Goal: Transaction & Acquisition: Obtain resource

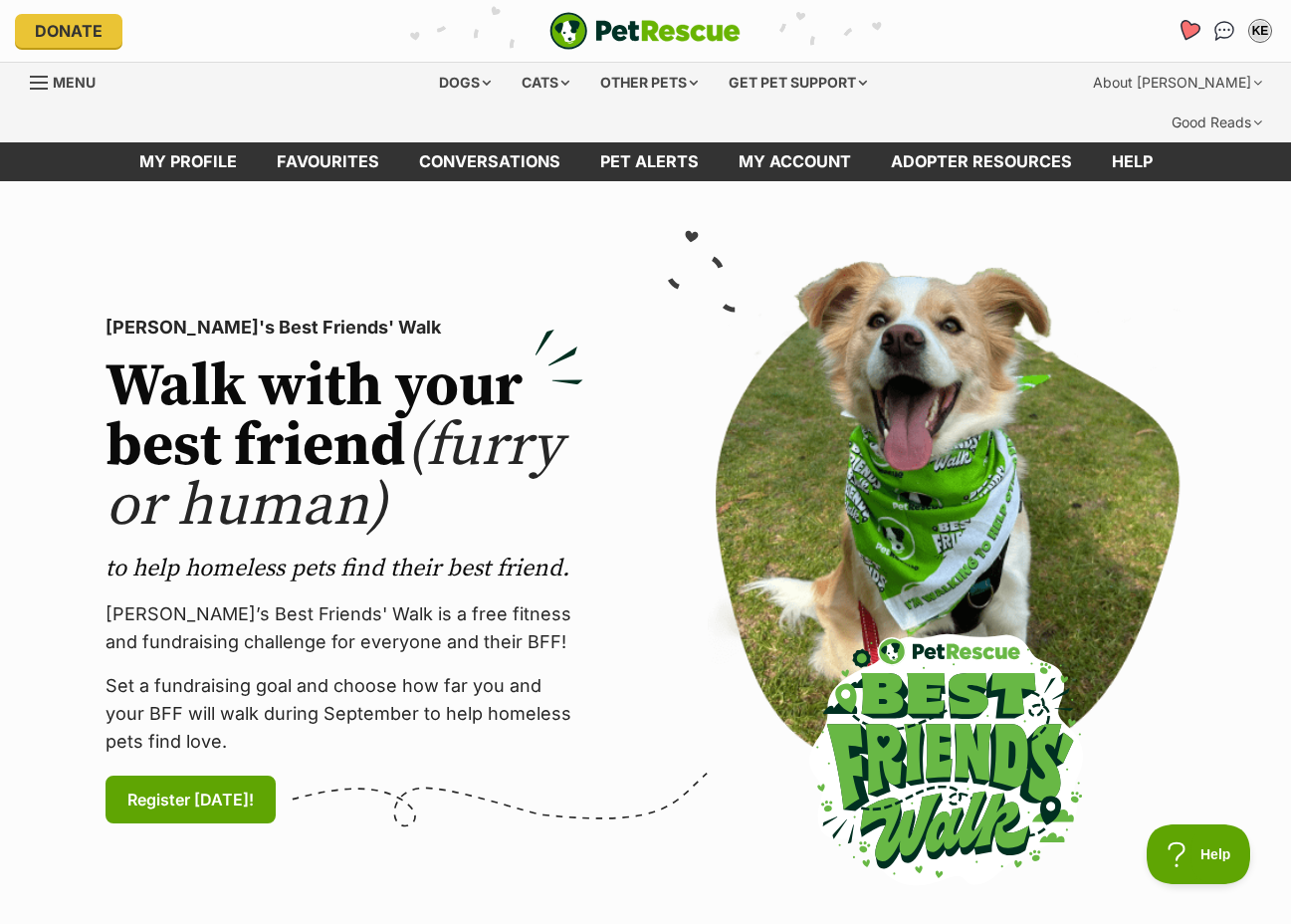
click at [1186, 30] on icon "Favourites" at bounding box center [1189, 30] width 24 height 23
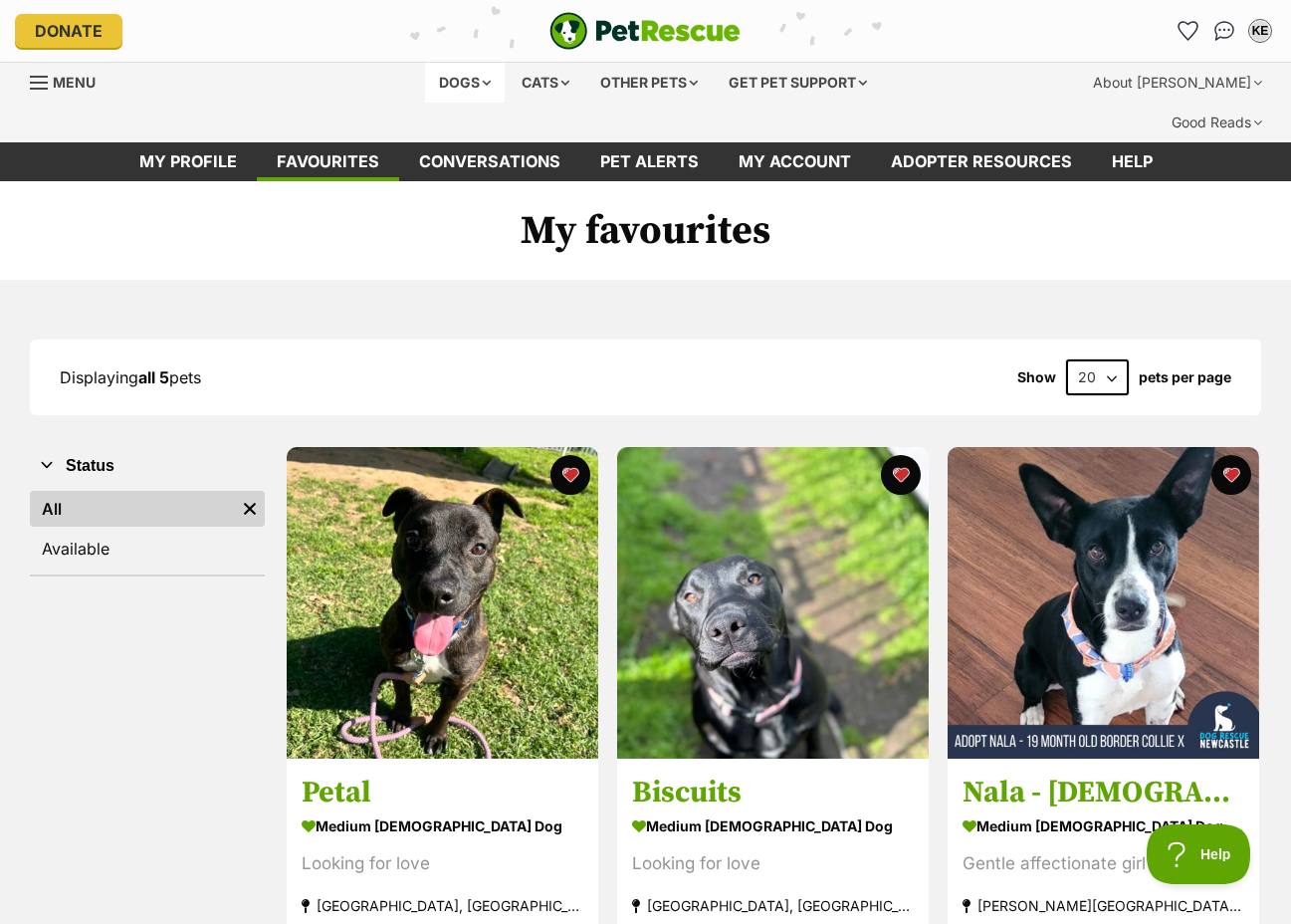
click at [446, 87] on div "Dogs" at bounding box center [465, 83] width 80 height 40
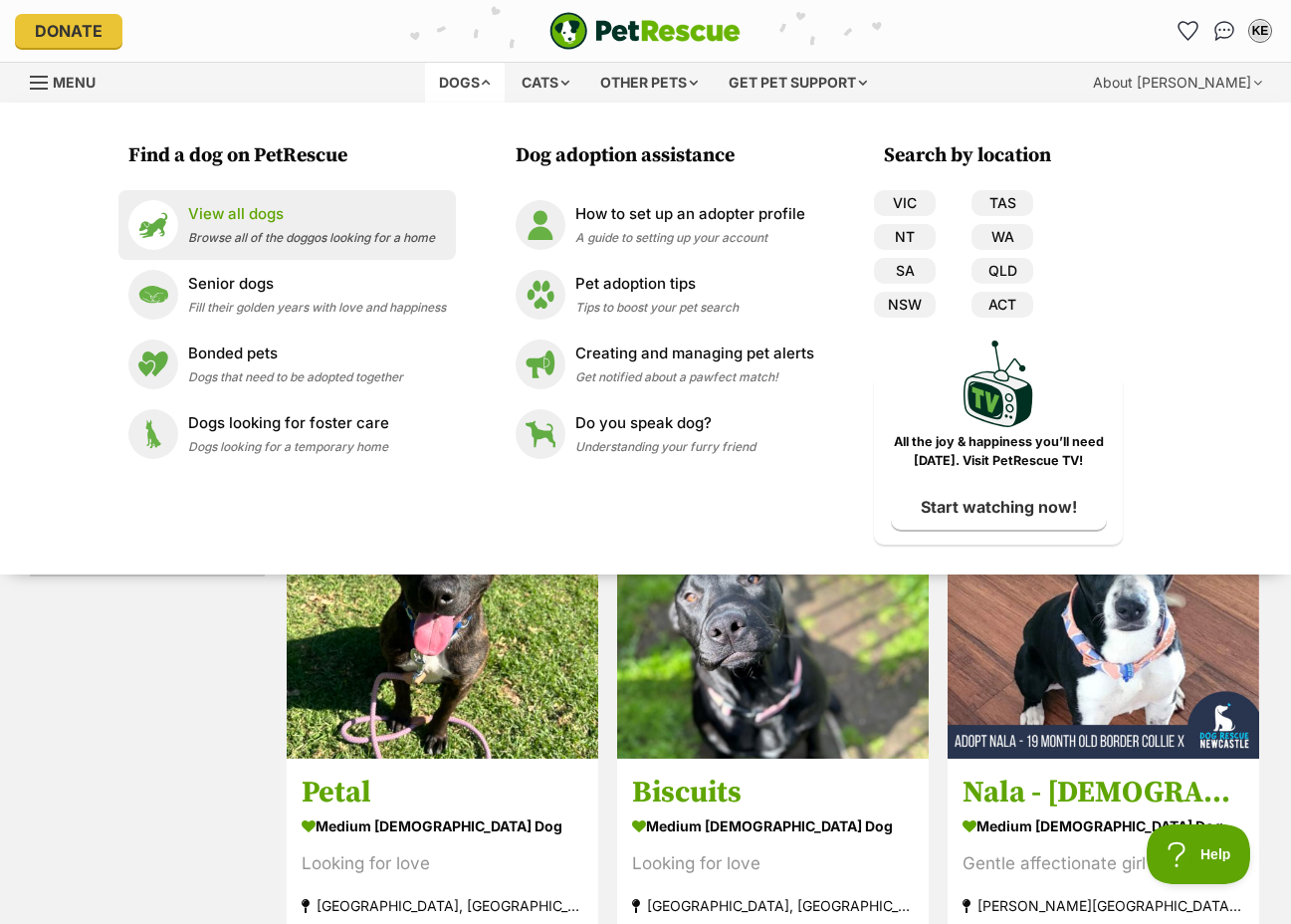
click at [279, 232] on span "Browse all of the doggos looking for a home" at bounding box center [311, 237] width 246 height 15
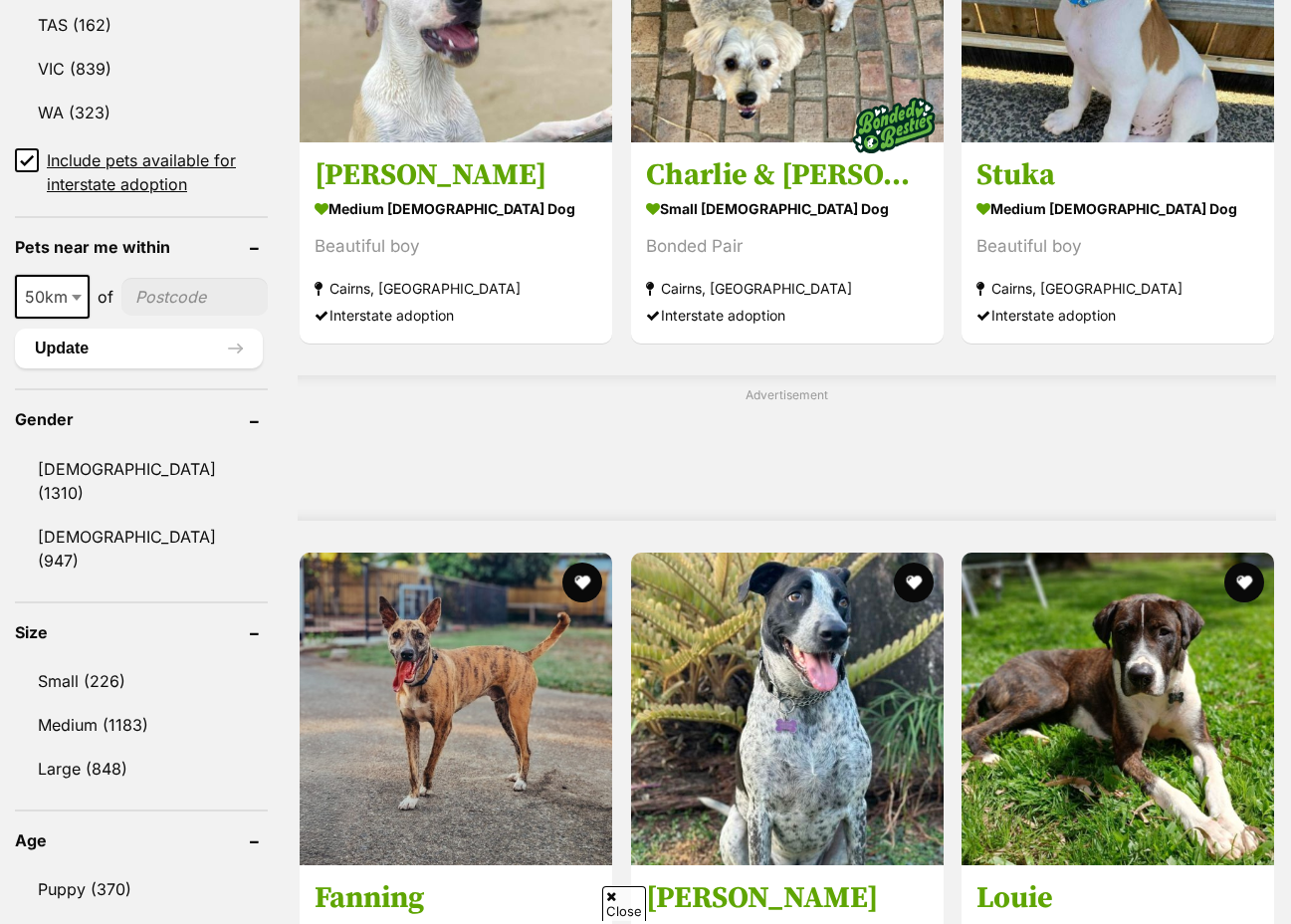
click at [151, 277] on input"] "postcode" at bounding box center [195, 296] width 147 height 38
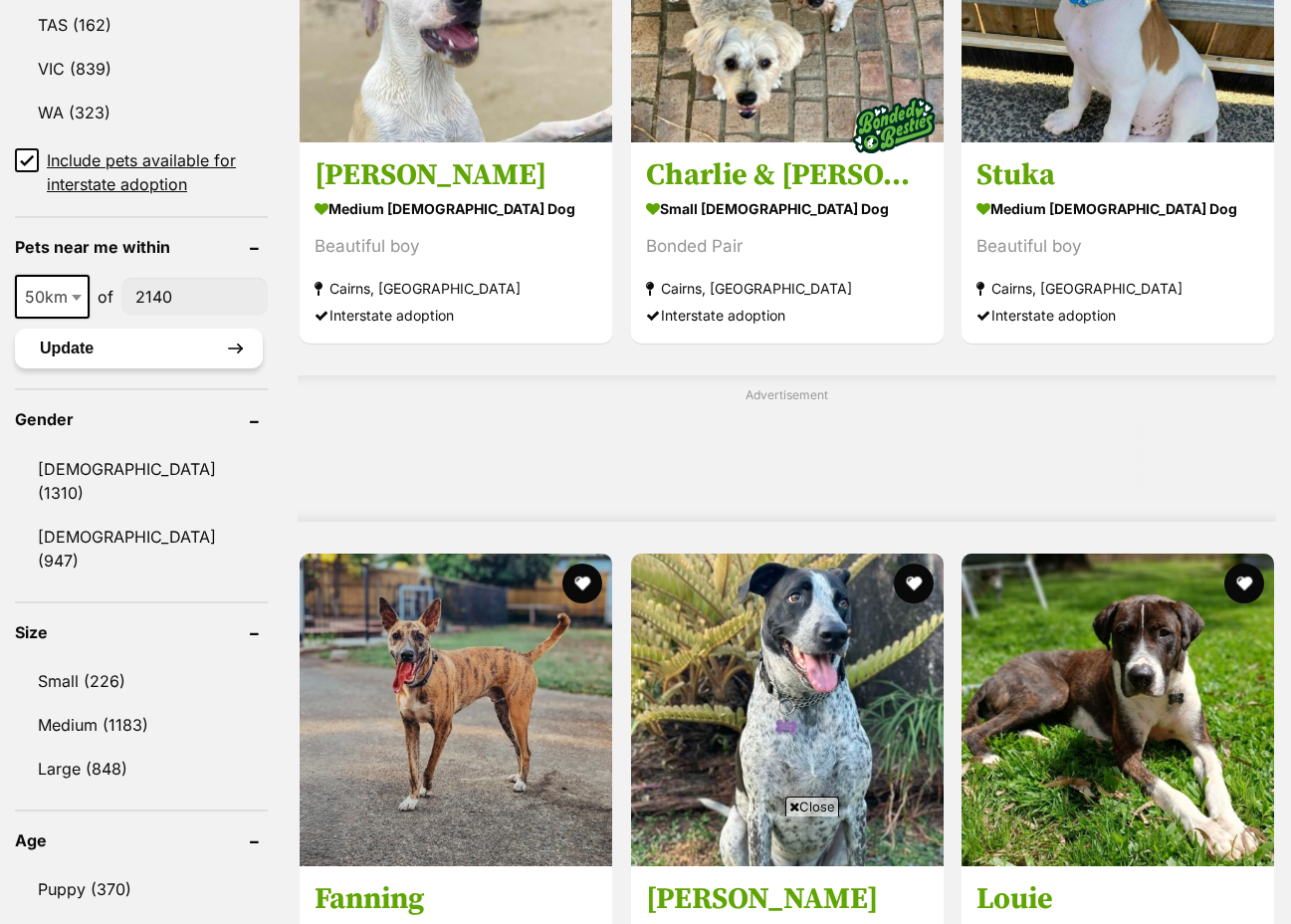
type input"] "2140"
click at [149, 328] on button "Update" at bounding box center [139, 348] width 247 height 40
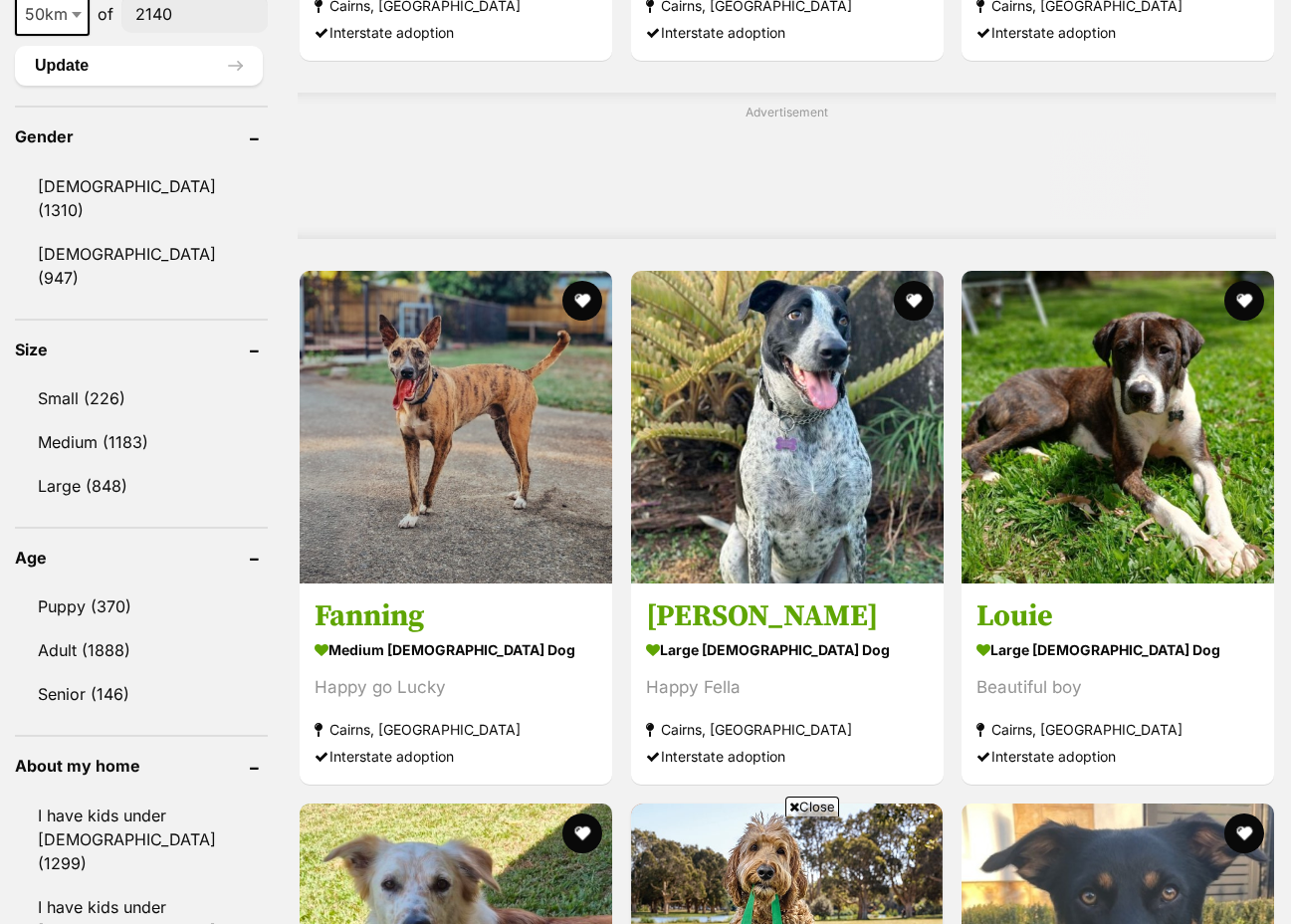
scroll to position [1692, 0]
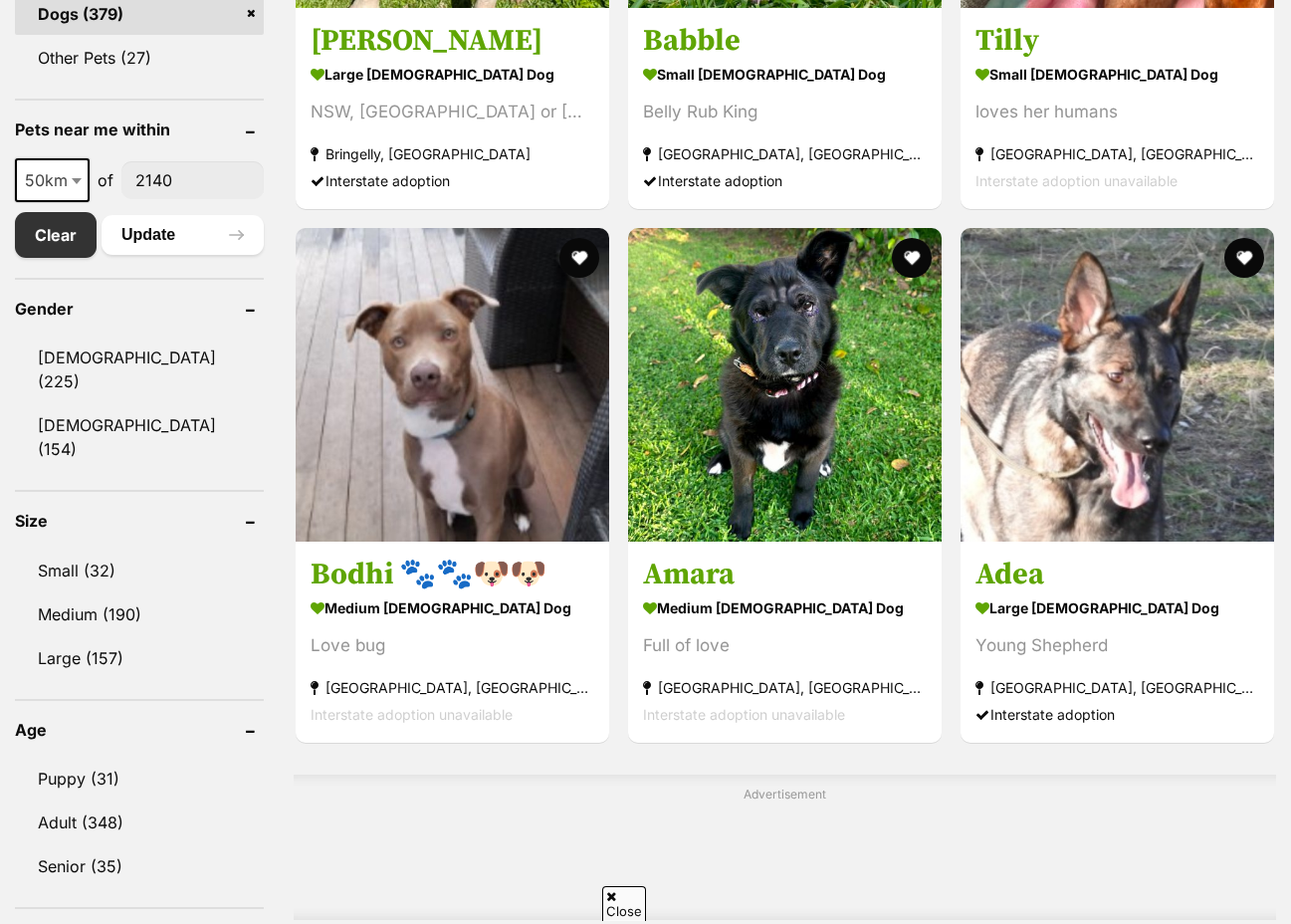
scroll to position [1013, 0]
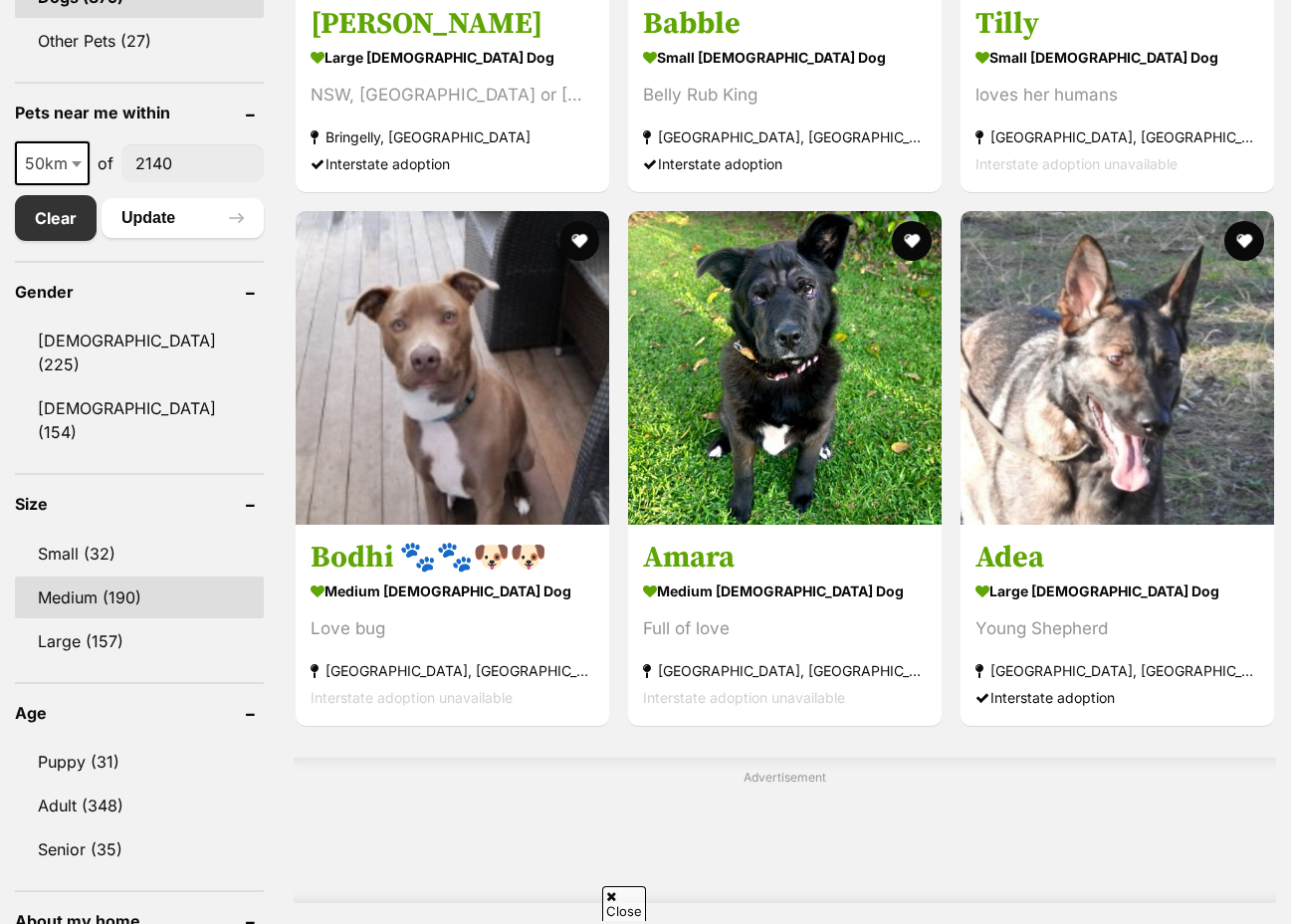
click at [90, 577] on link "Medium (190)" at bounding box center [139, 598] width 248 height 42
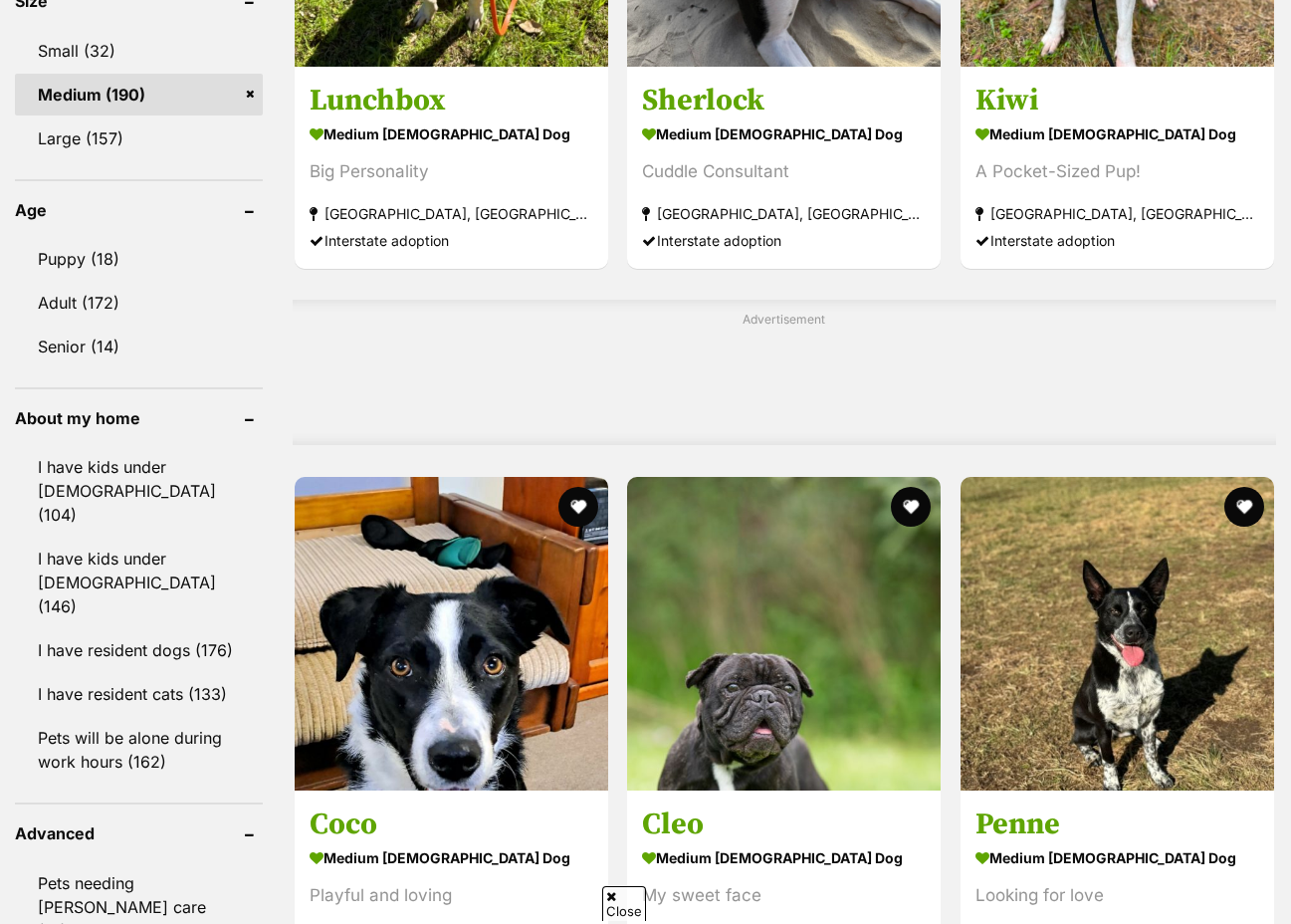
scroll to position [1474, 0]
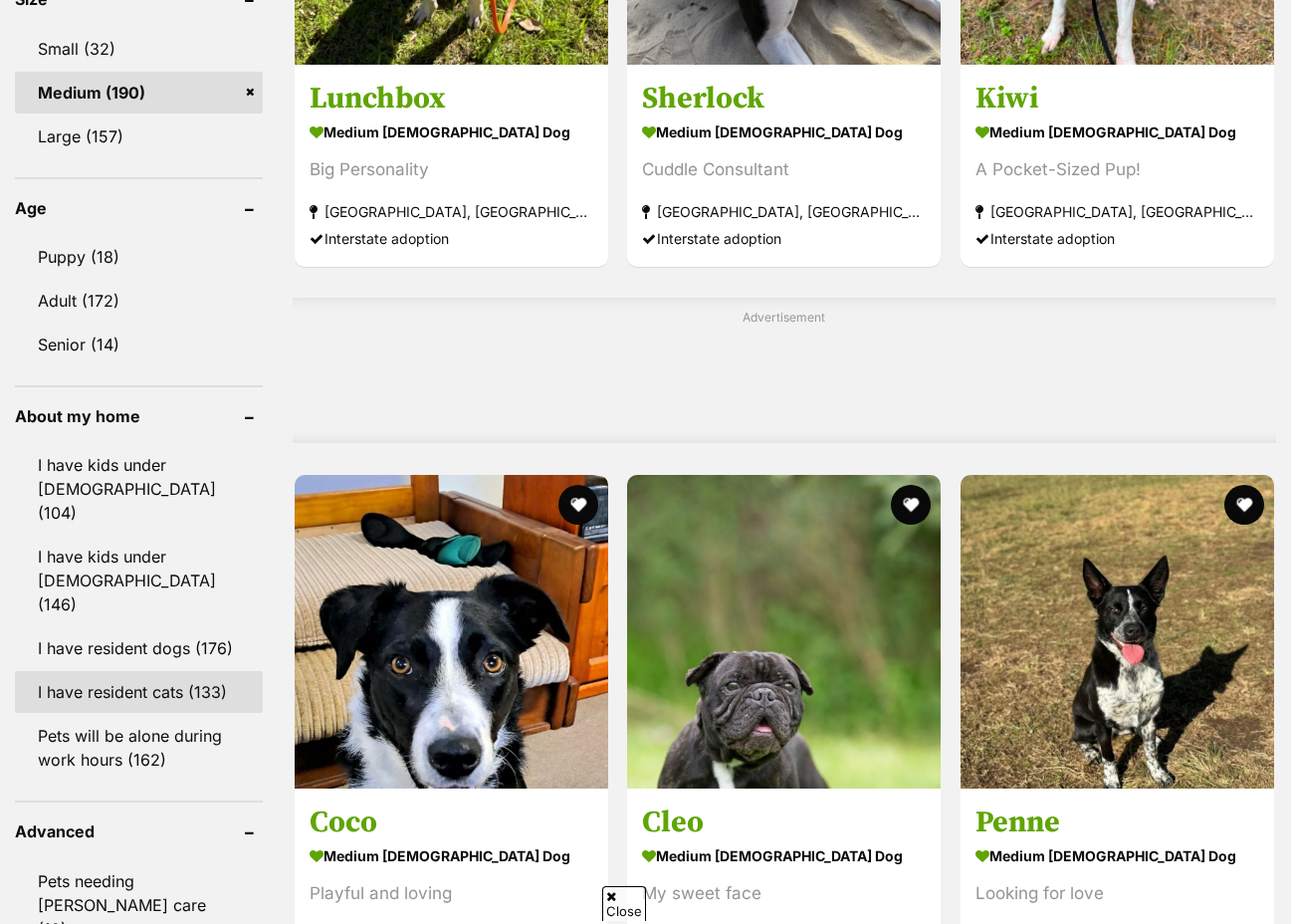
click at [101, 672] on link "I have resident cats (133)" at bounding box center [139, 693] width 247 height 42
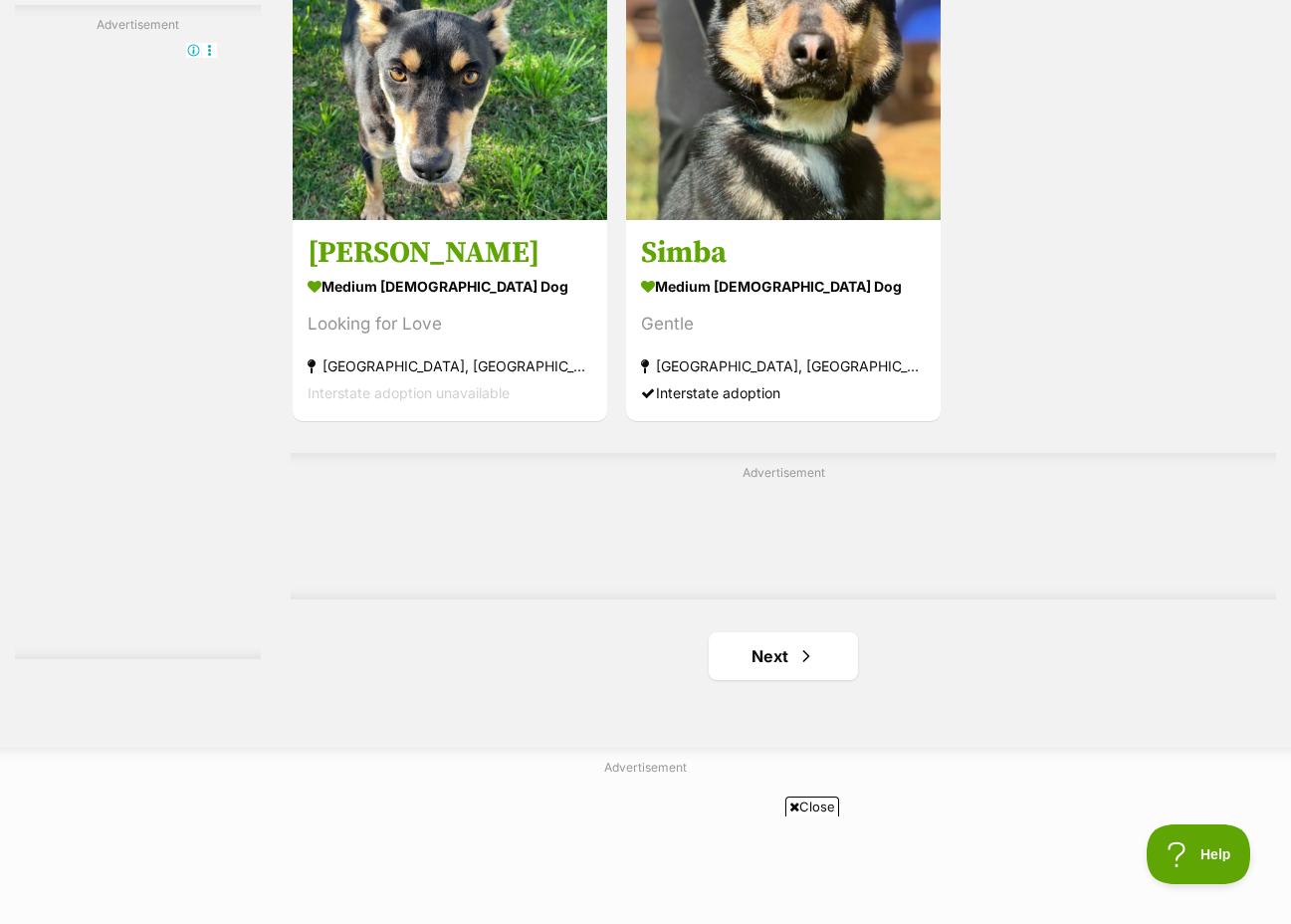
scroll to position [4382, 0]
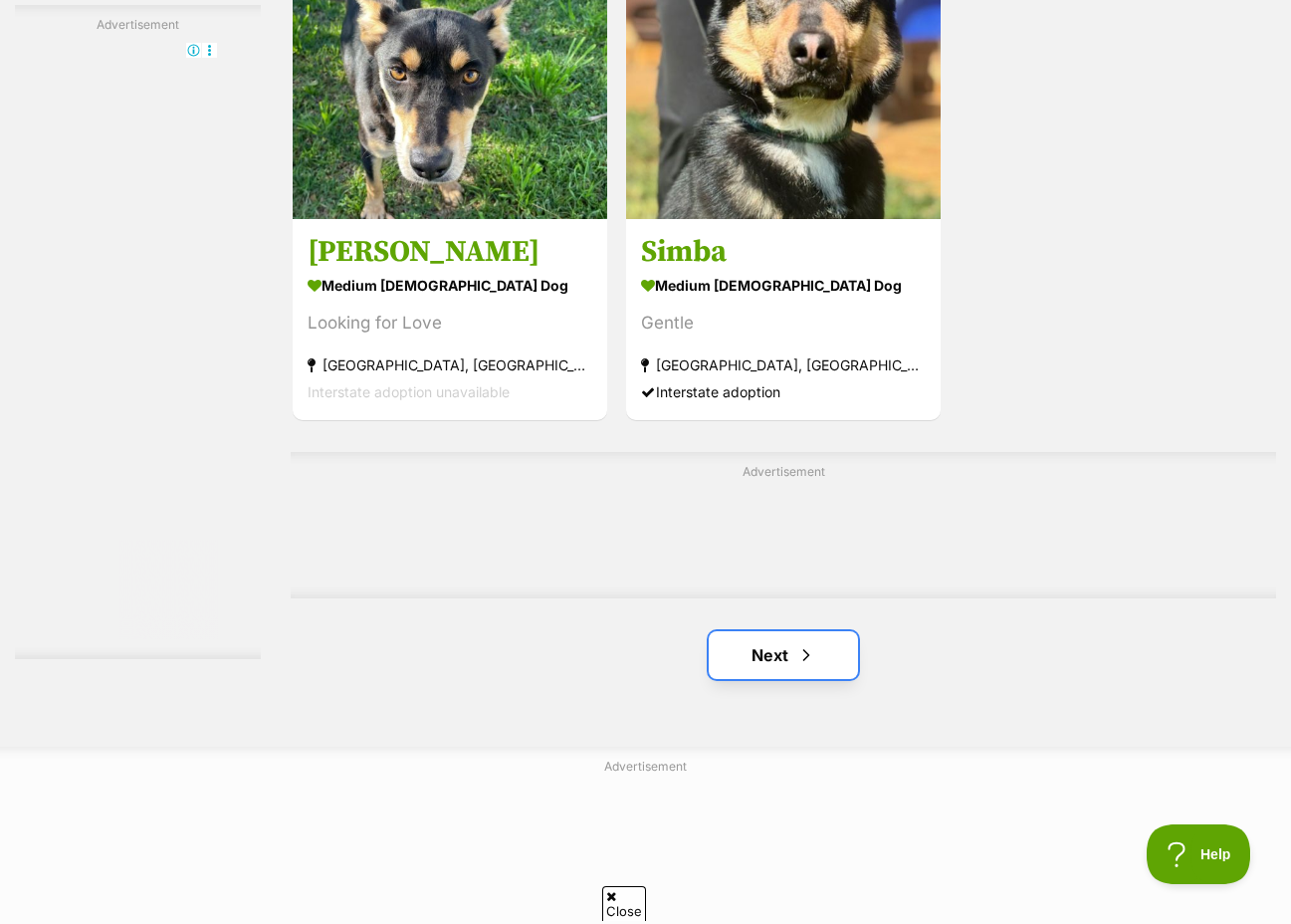
click at [841, 632] on link "Next" at bounding box center [784, 656] width 150 height 48
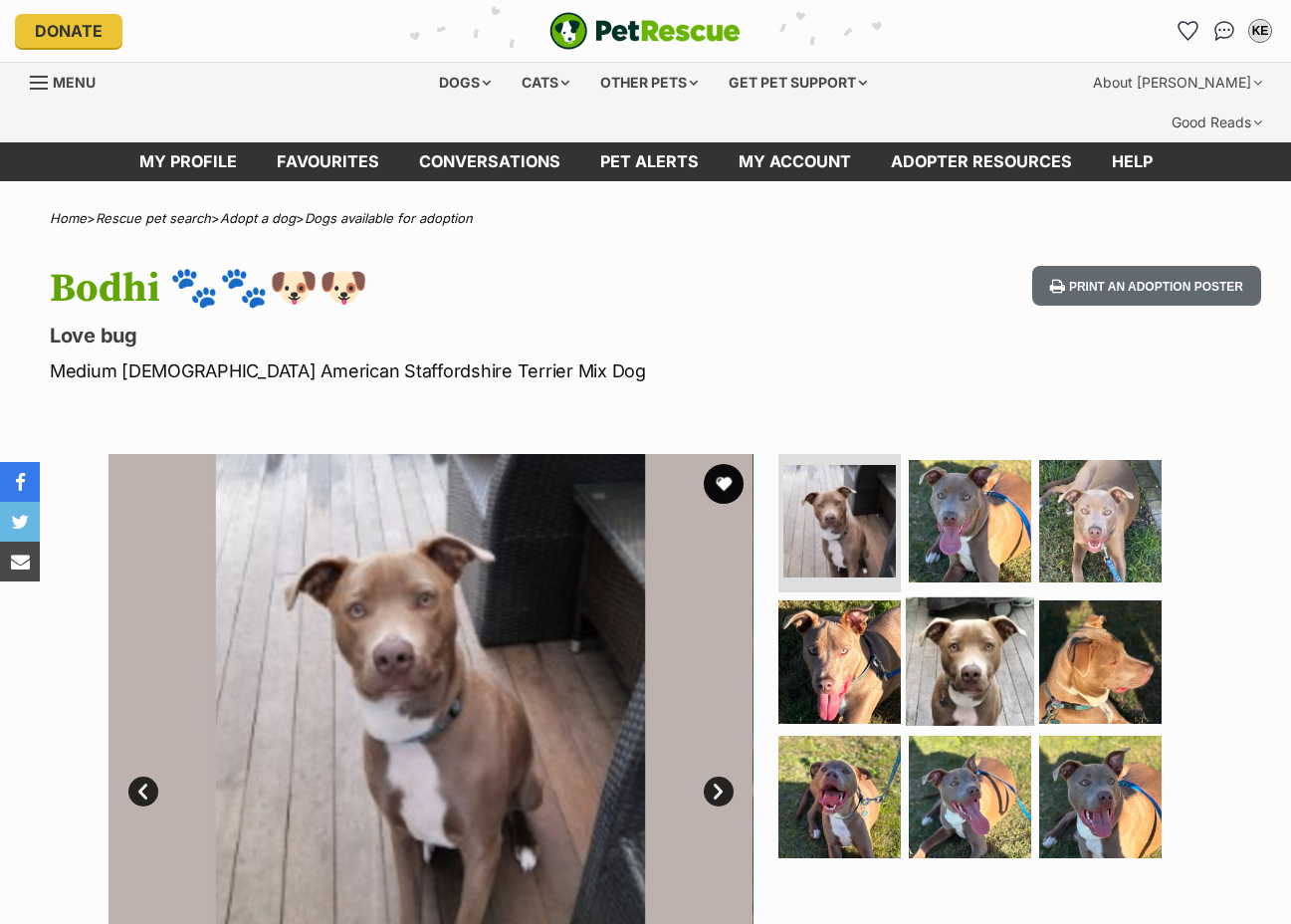
click at [957, 631] on img at bounding box center [970, 662] width 129 height 129
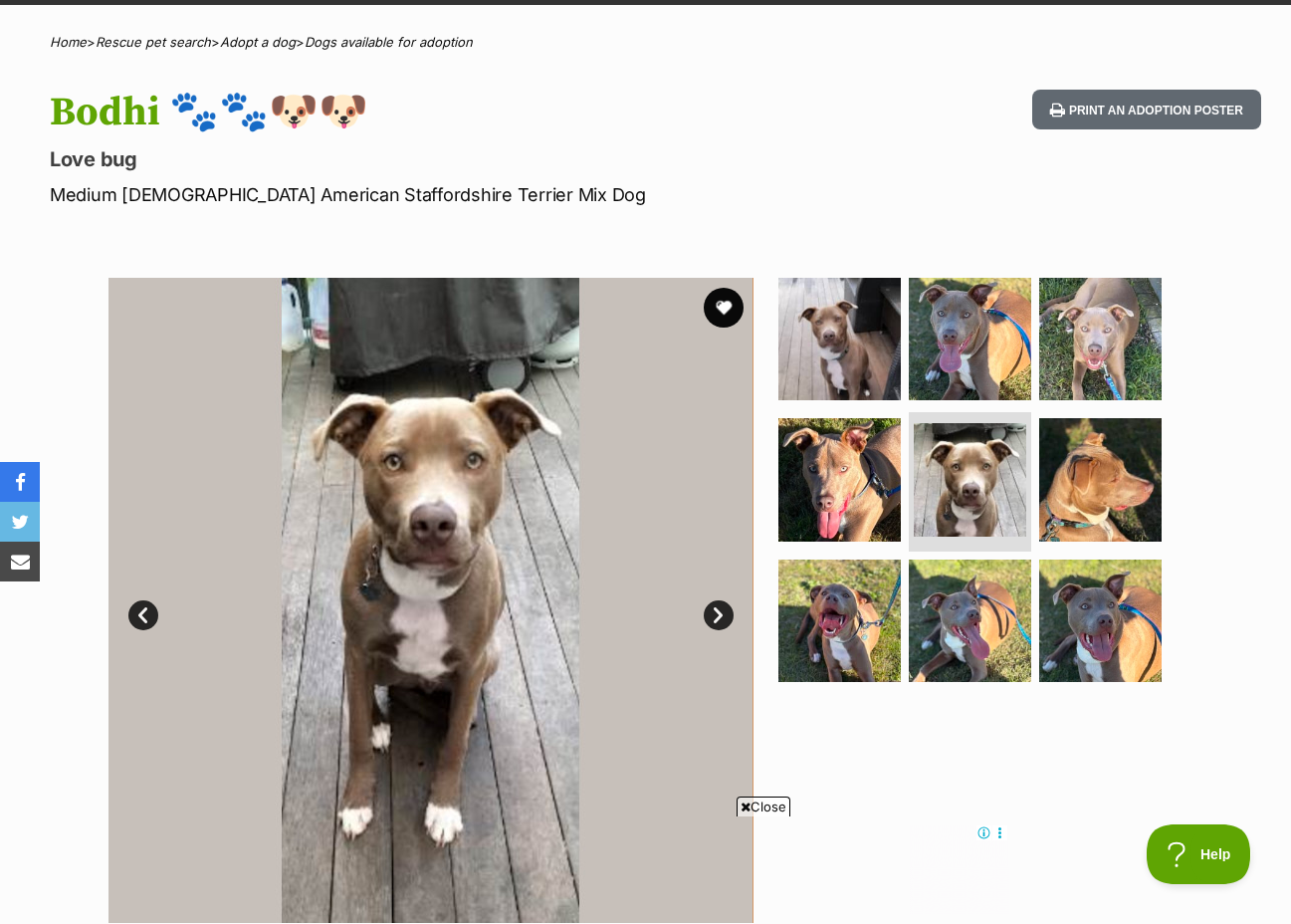
scroll to position [200, 0]
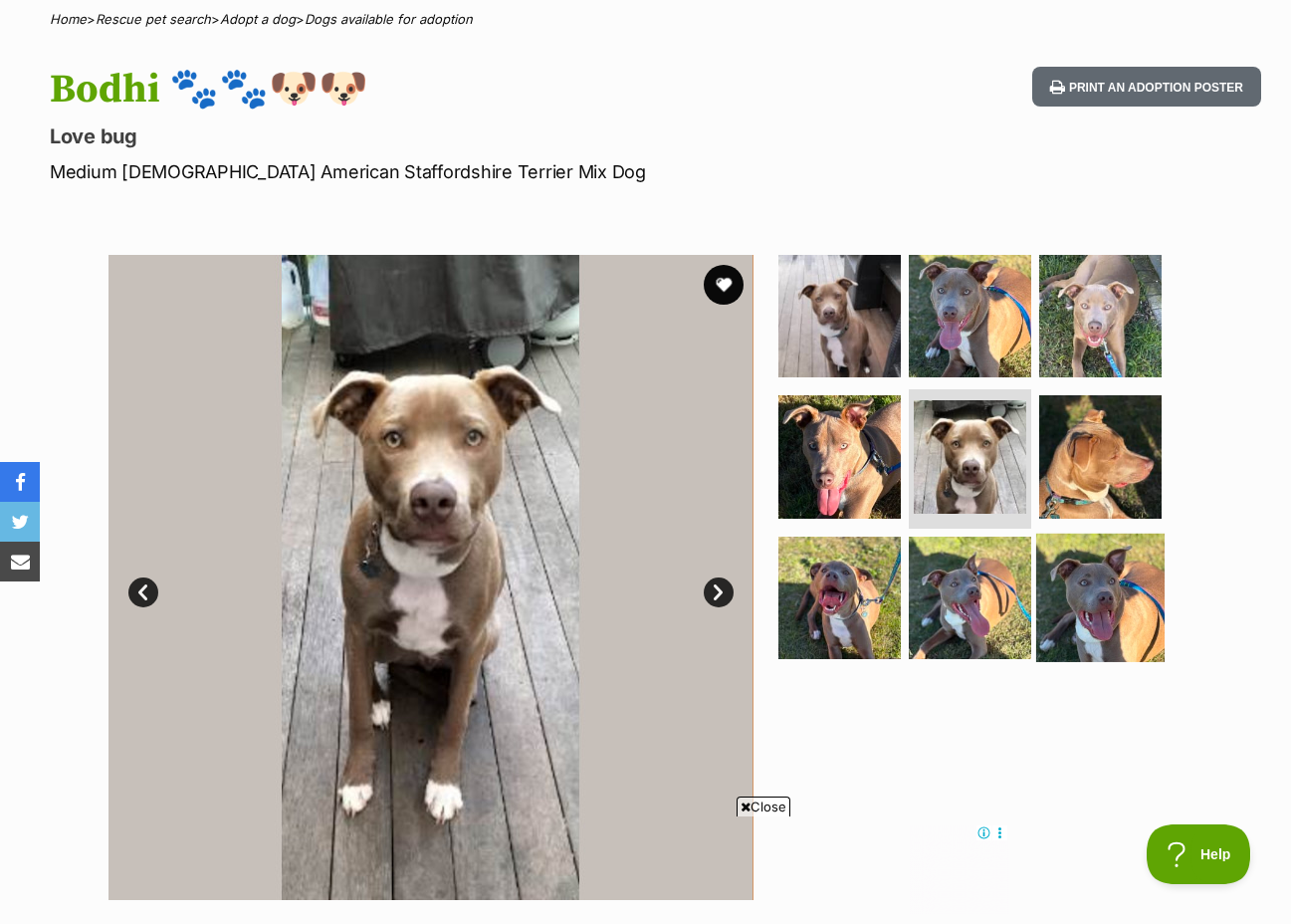
click at [1089, 570] on img at bounding box center [1100, 598] width 129 height 129
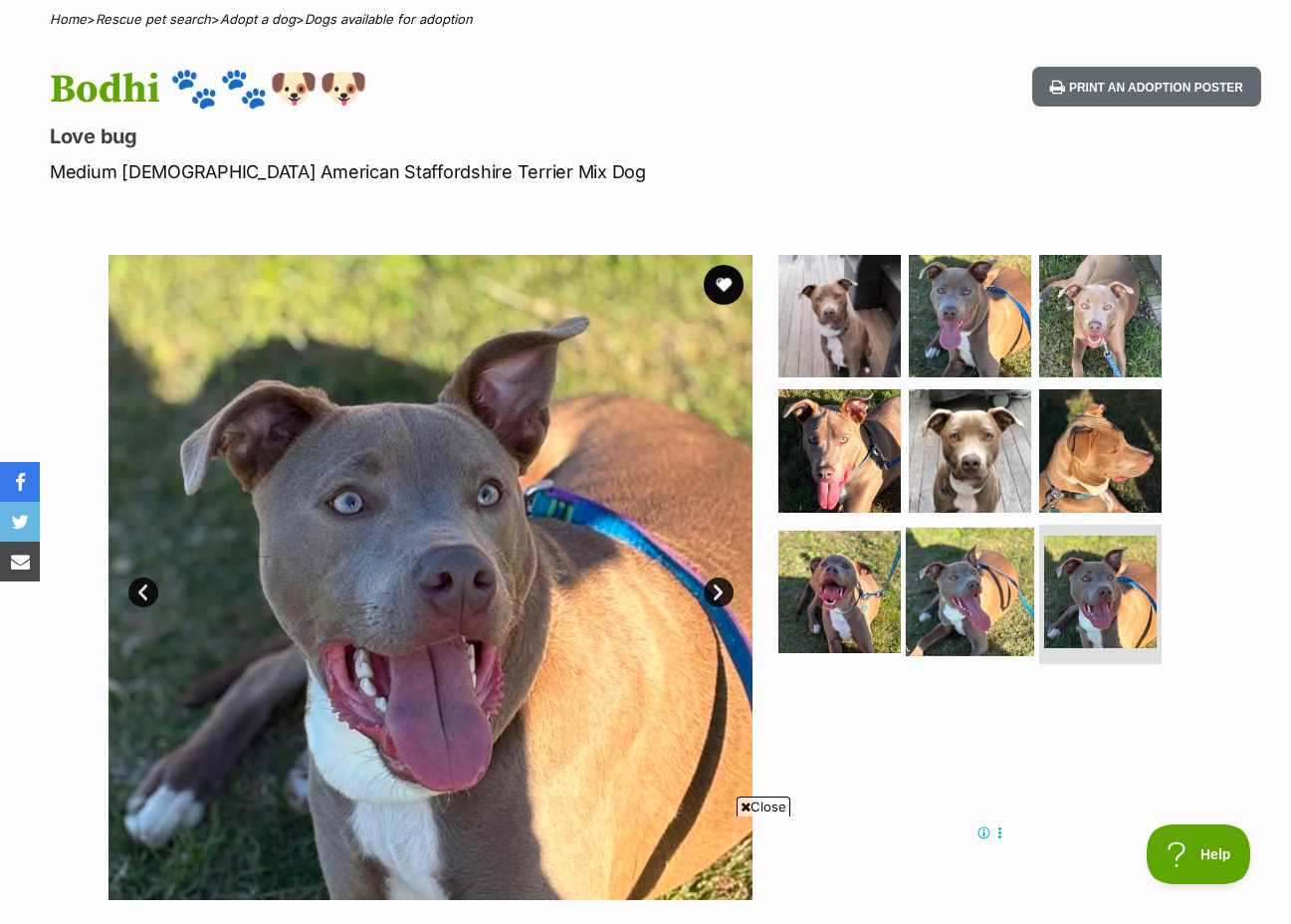
click at [1011, 560] on img at bounding box center [970, 592] width 129 height 129
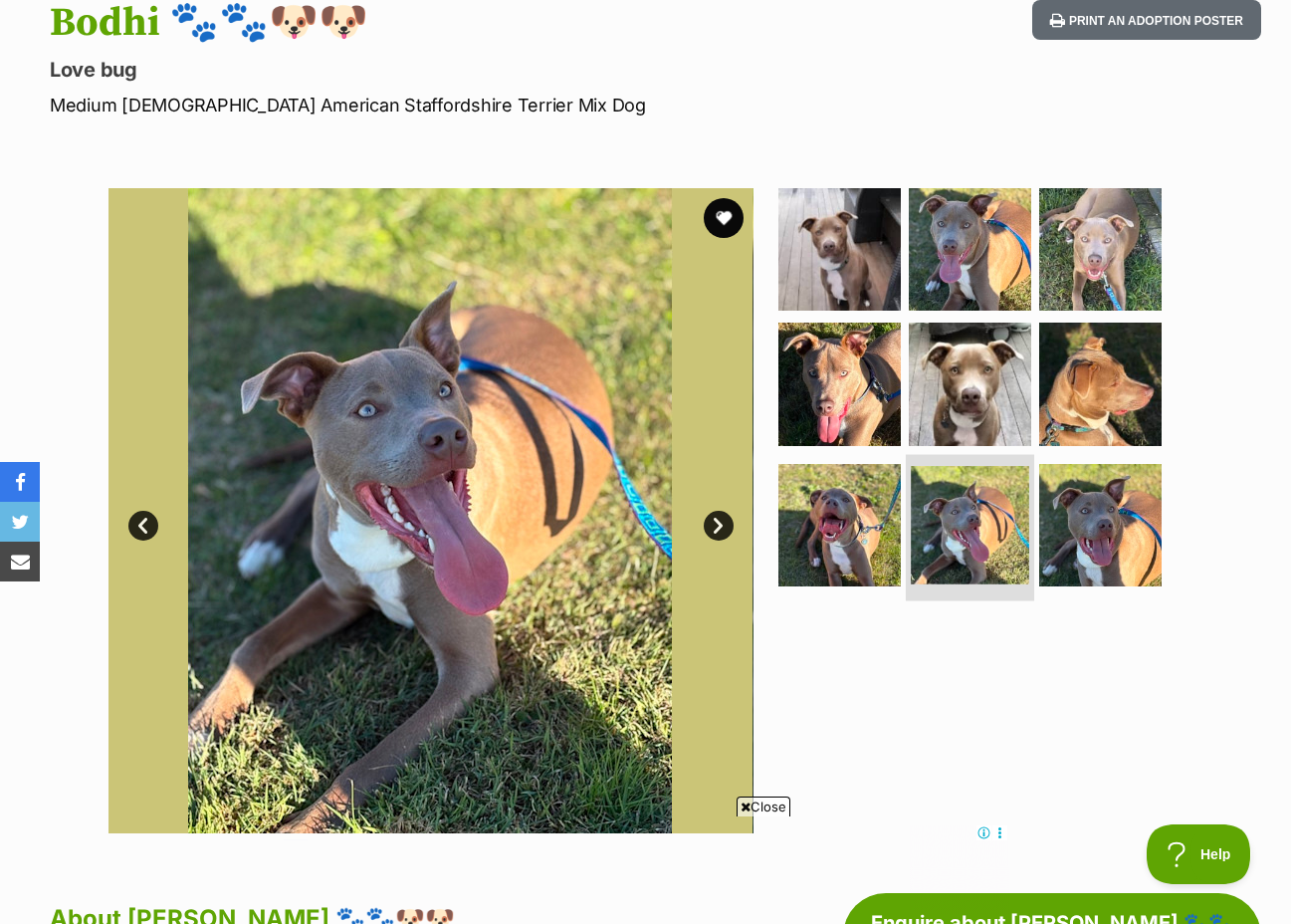
scroll to position [298, 0]
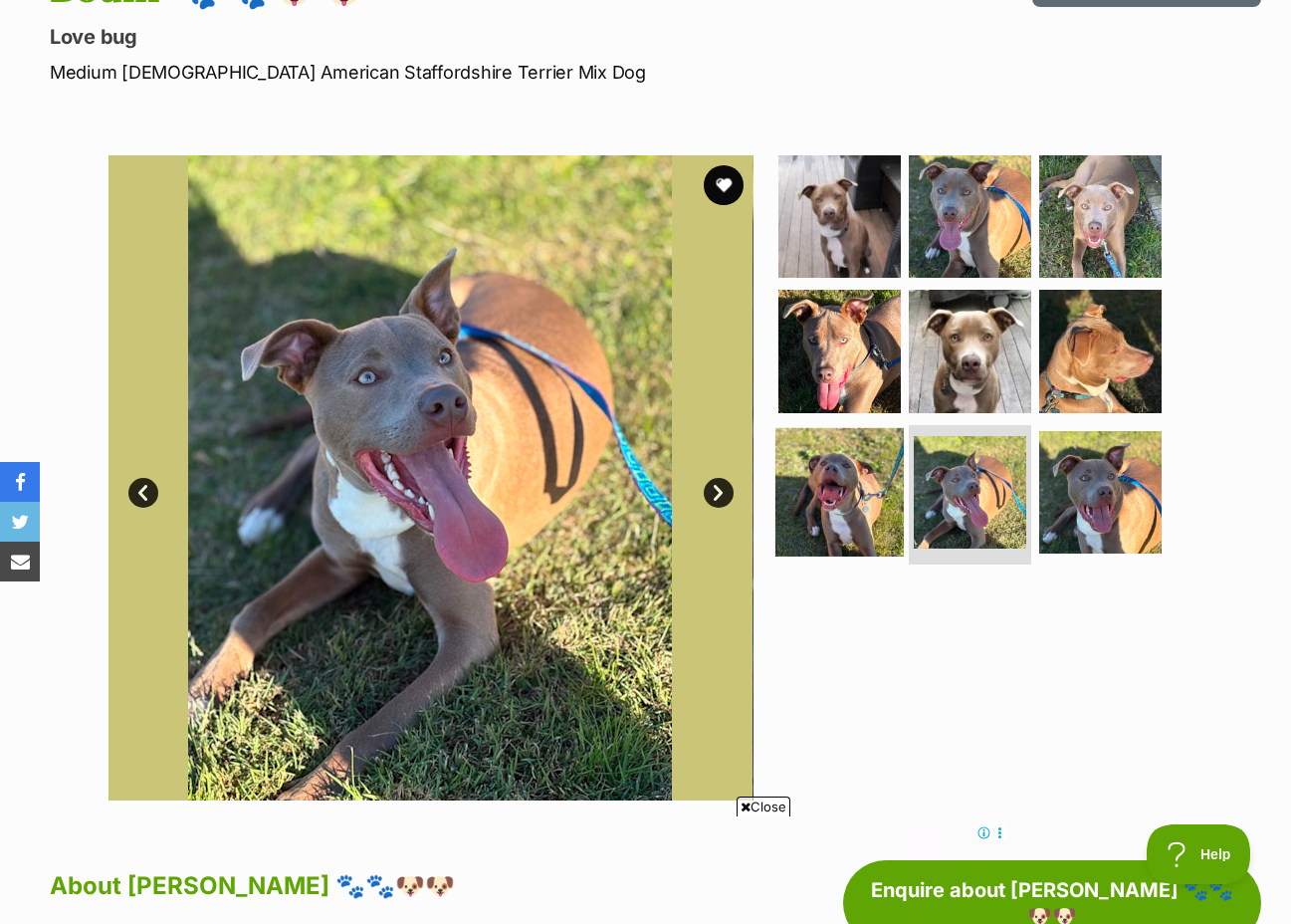
click at [857, 473] on img at bounding box center [839, 492] width 129 height 129
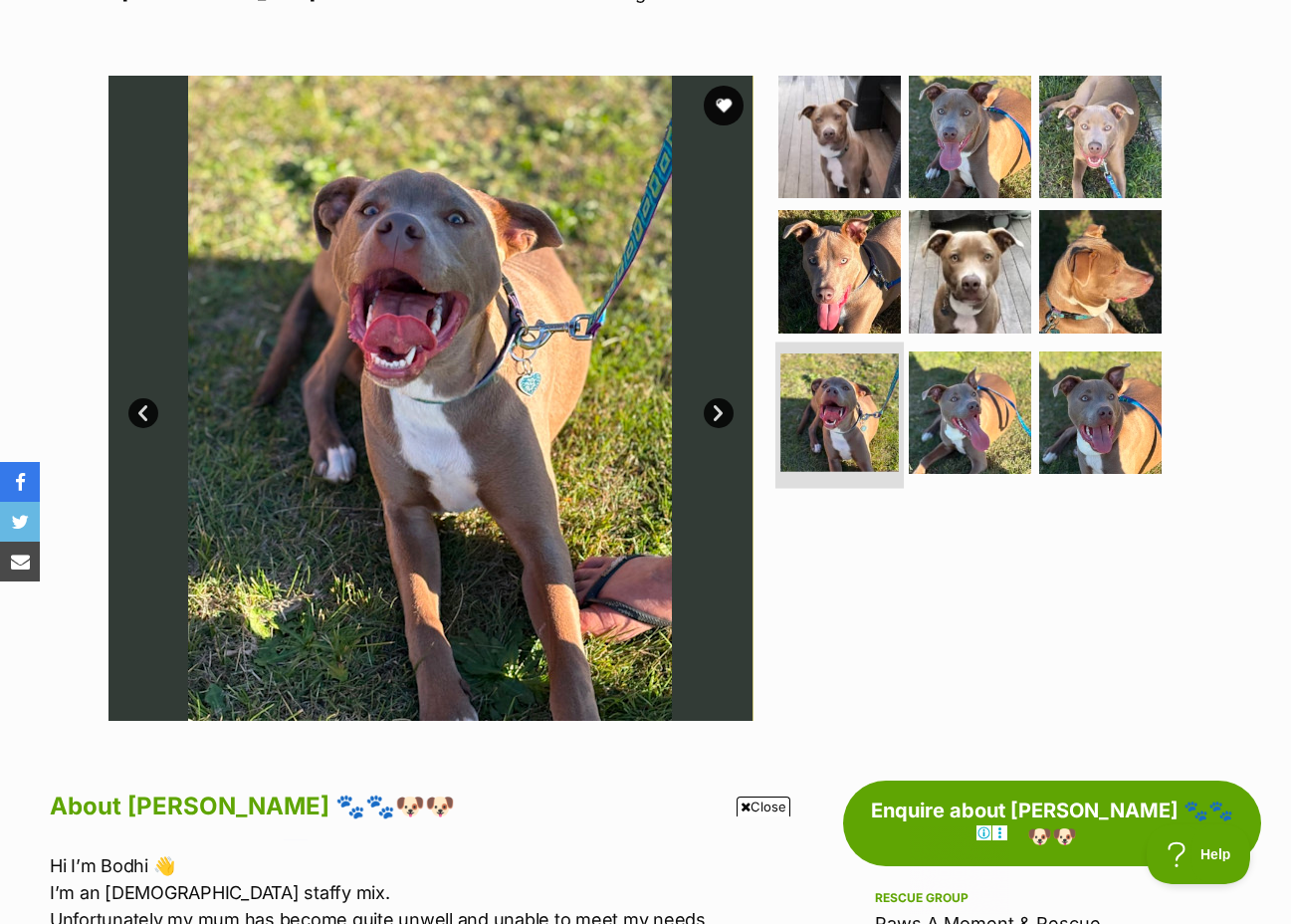
scroll to position [100, 0]
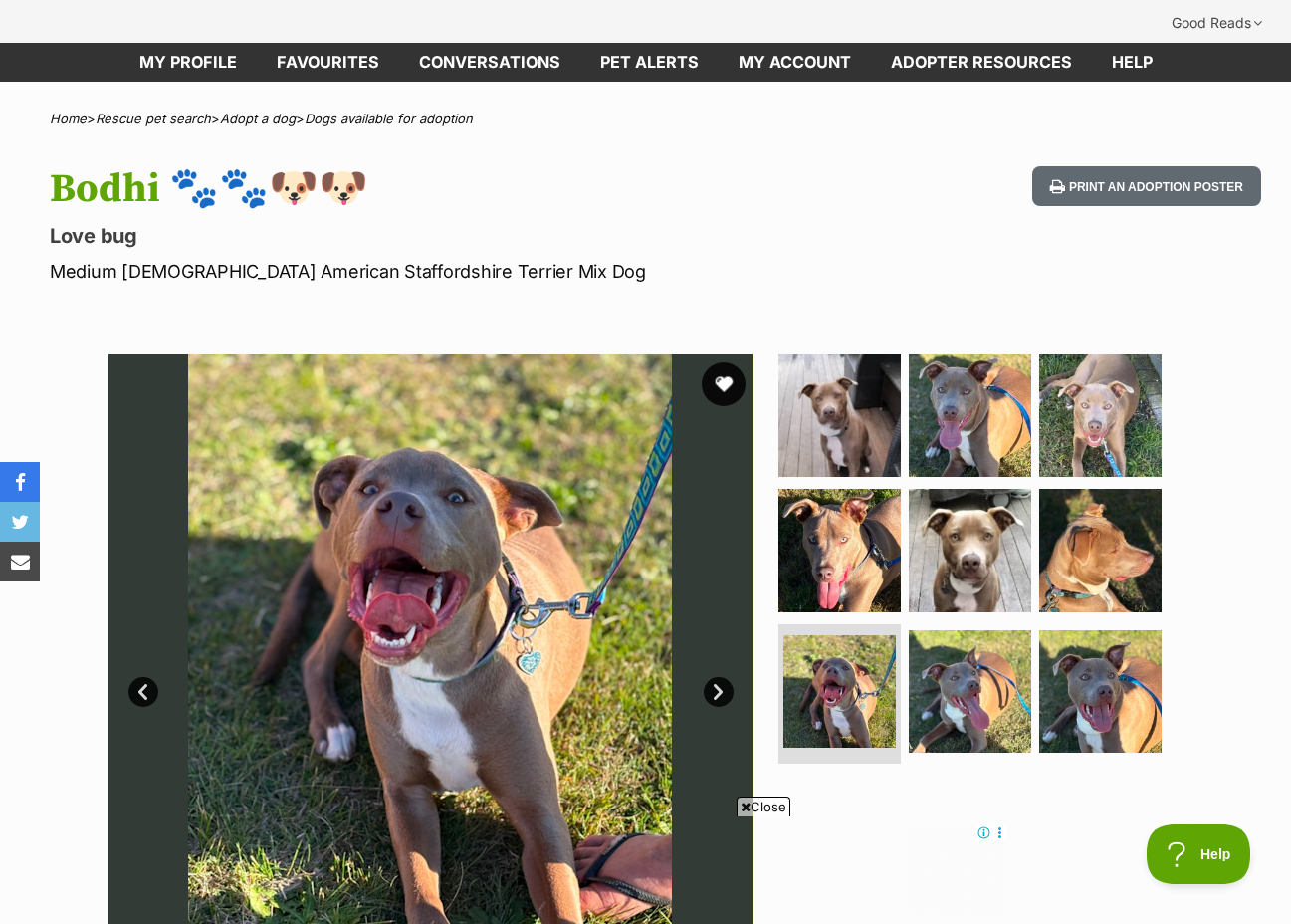
click at [728, 362] on button "favourite" at bounding box center [724, 384] width 44 height 44
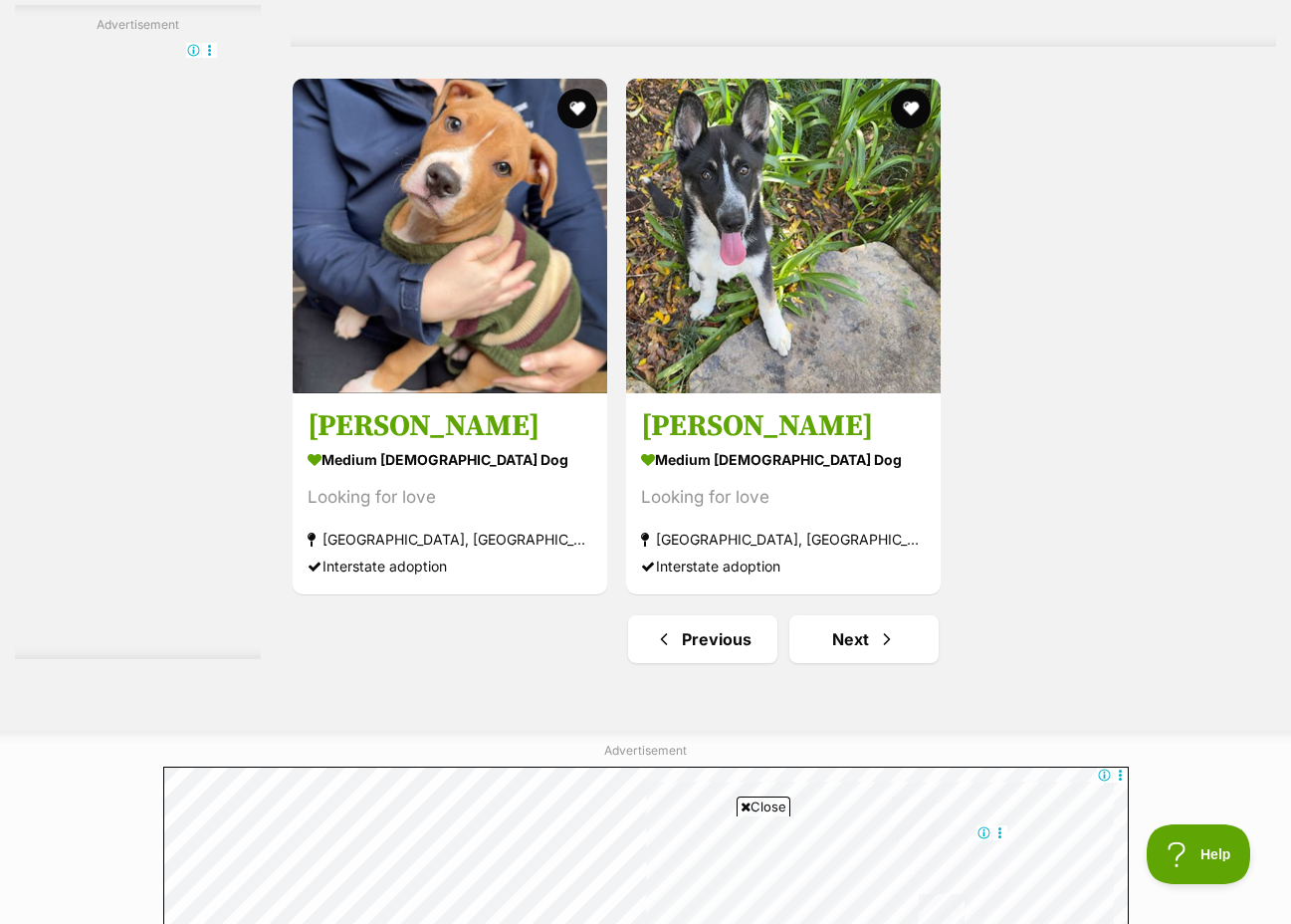
scroll to position [4481, 0]
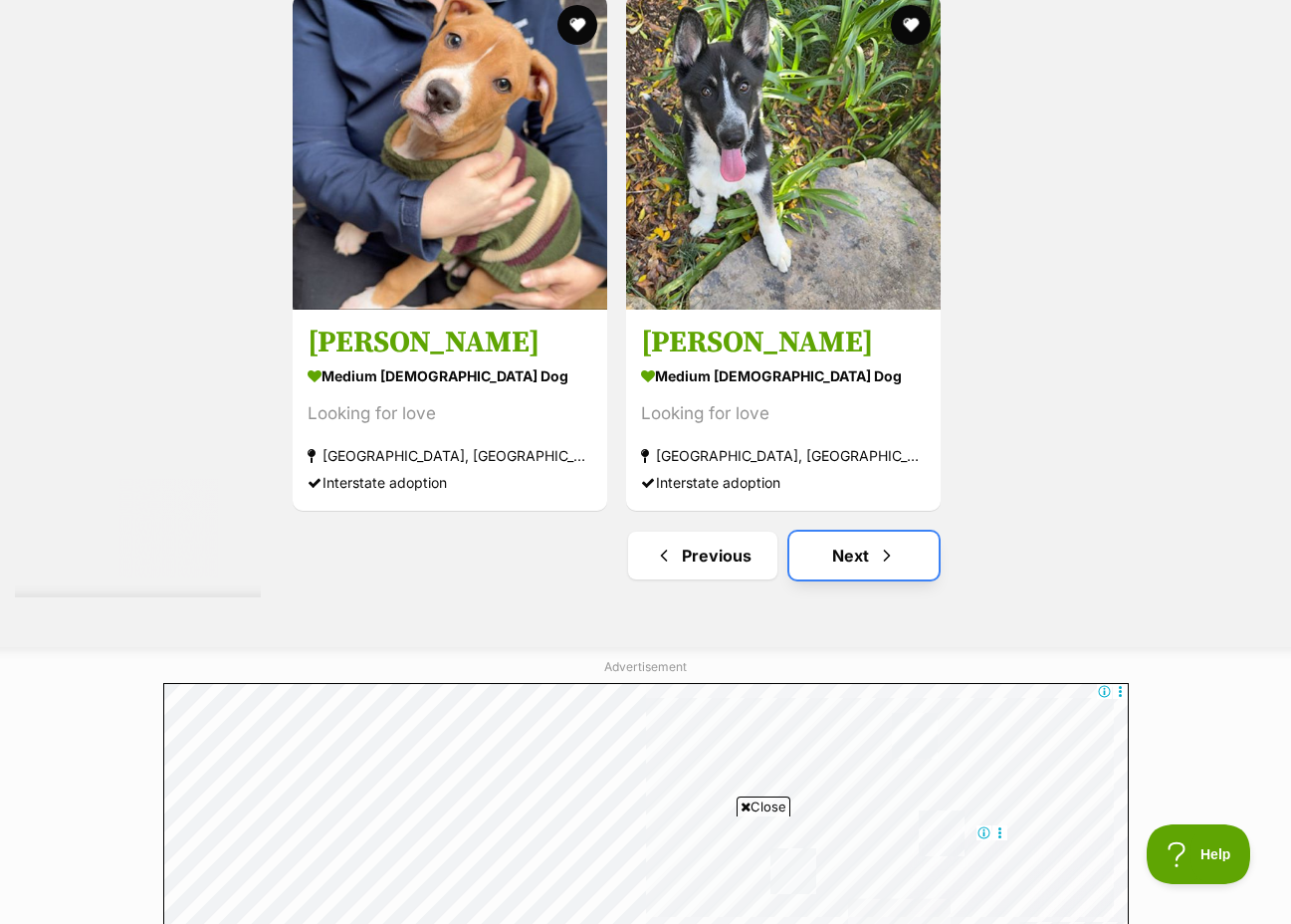
click at [899, 532] on link "Next" at bounding box center [864, 556] width 150 height 48
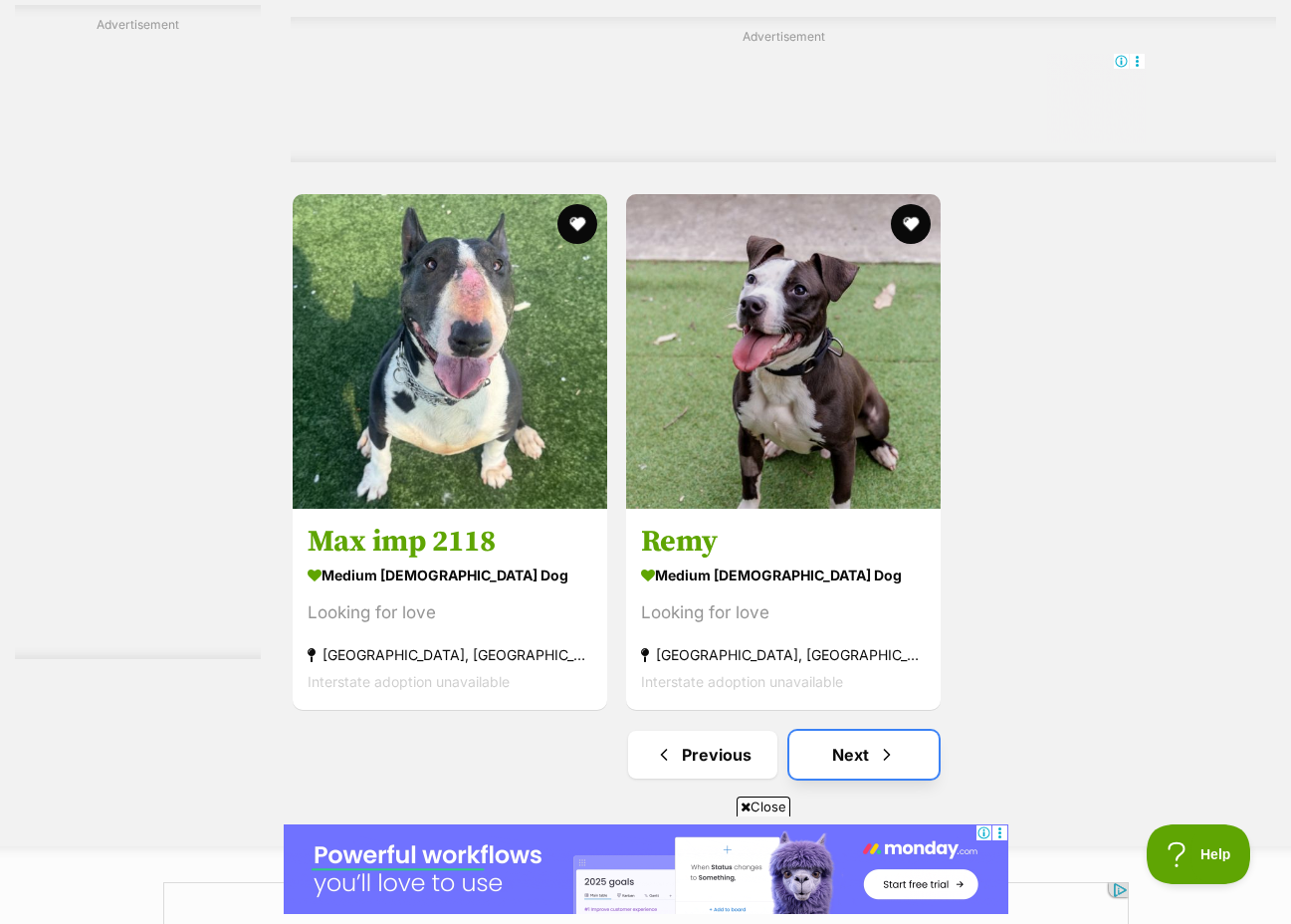
click at [871, 730] on link "Next" at bounding box center [864, 754] width 150 height 48
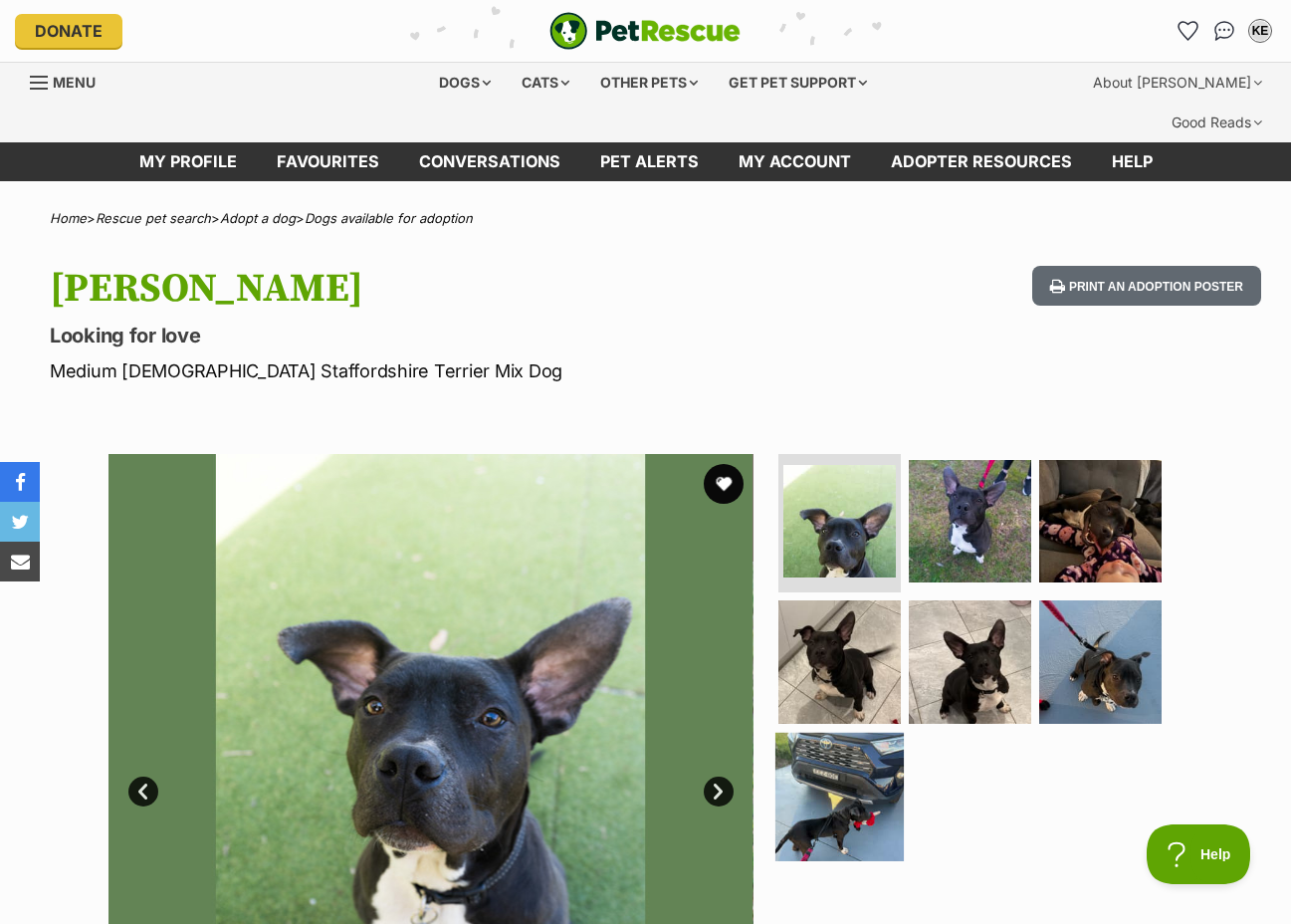
click at [854, 768] on img at bounding box center [839, 796] width 129 height 129
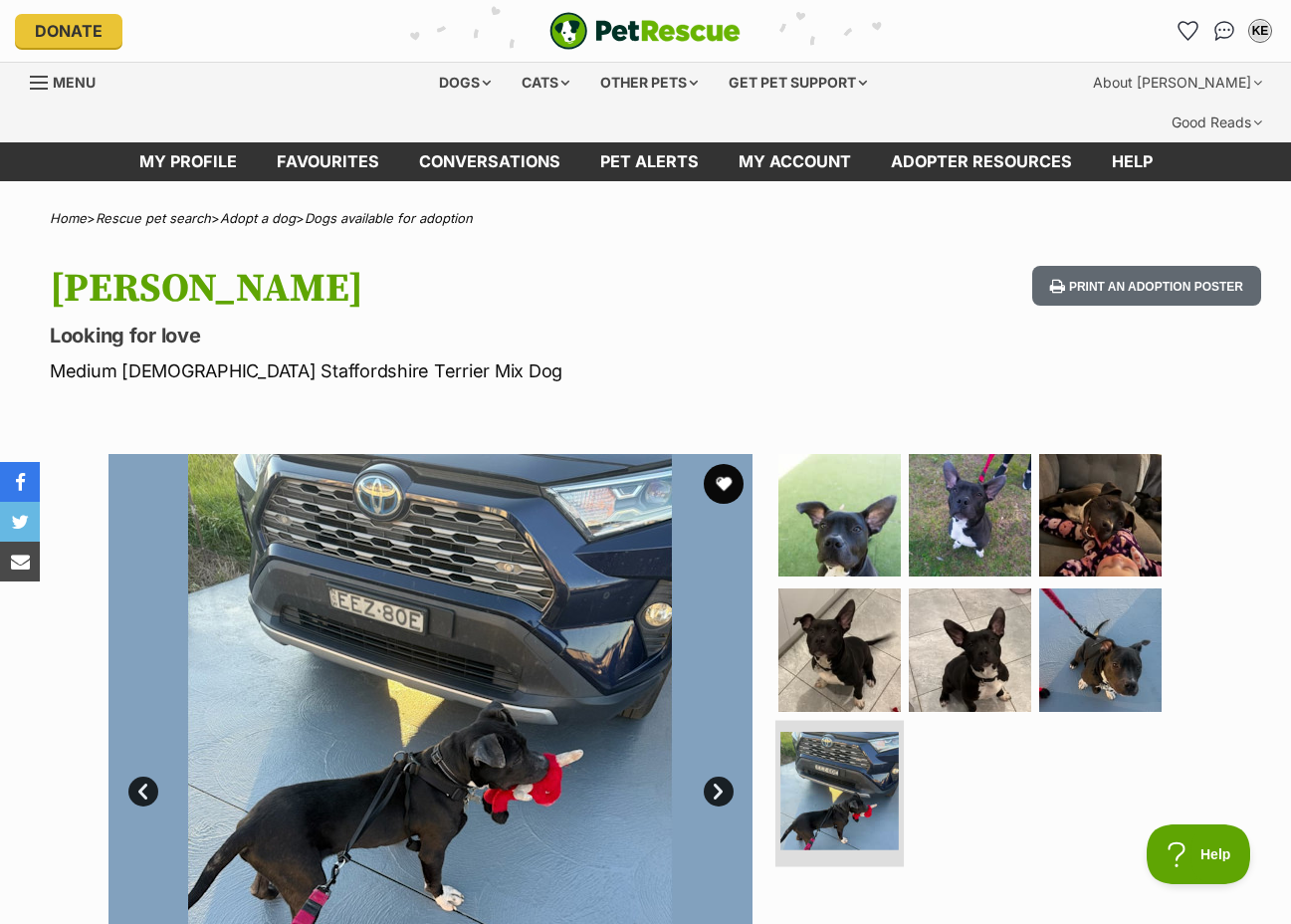
scroll to position [200, 0]
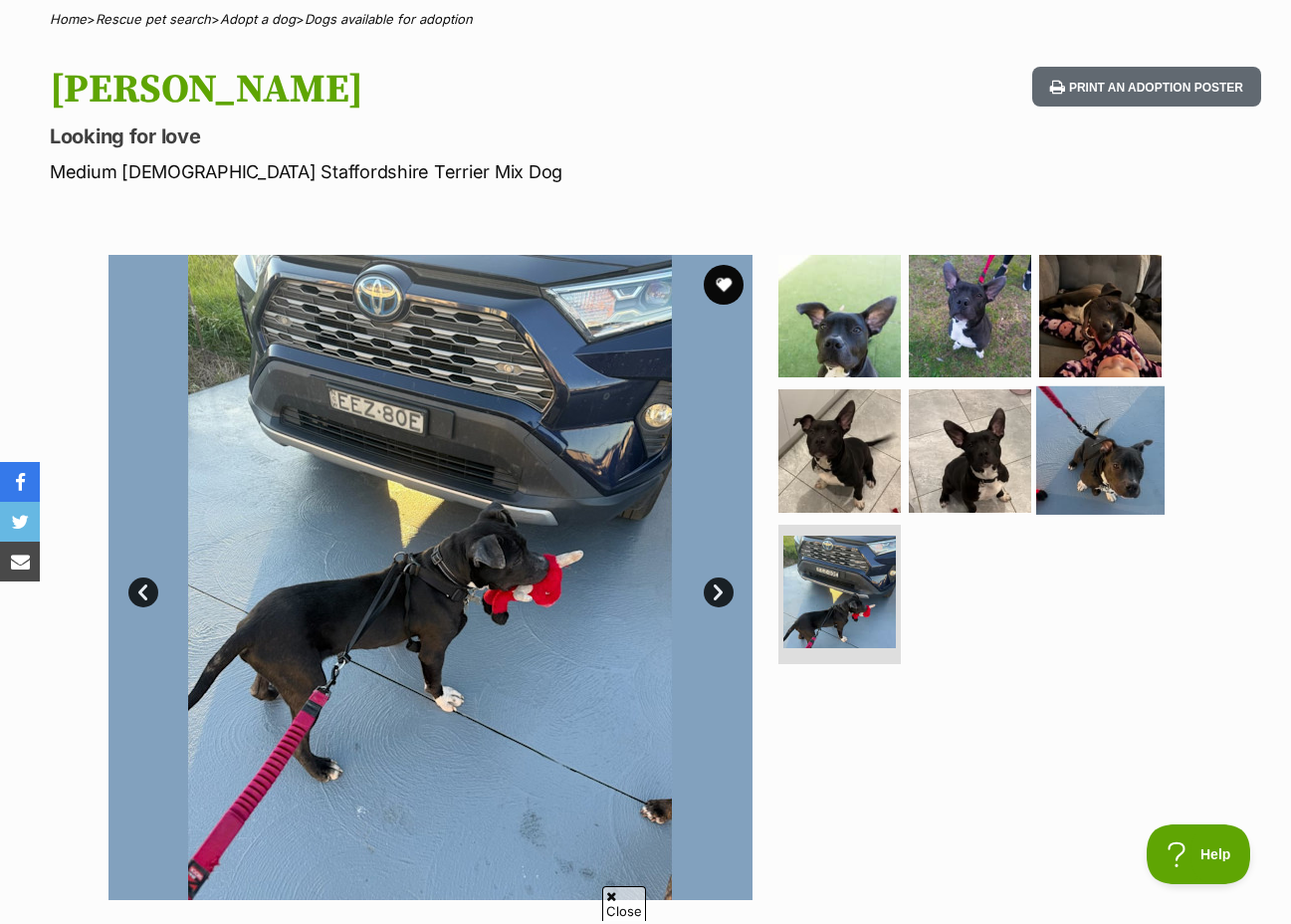
click at [1114, 409] on img at bounding box center [1100, 450] width 129 height 129
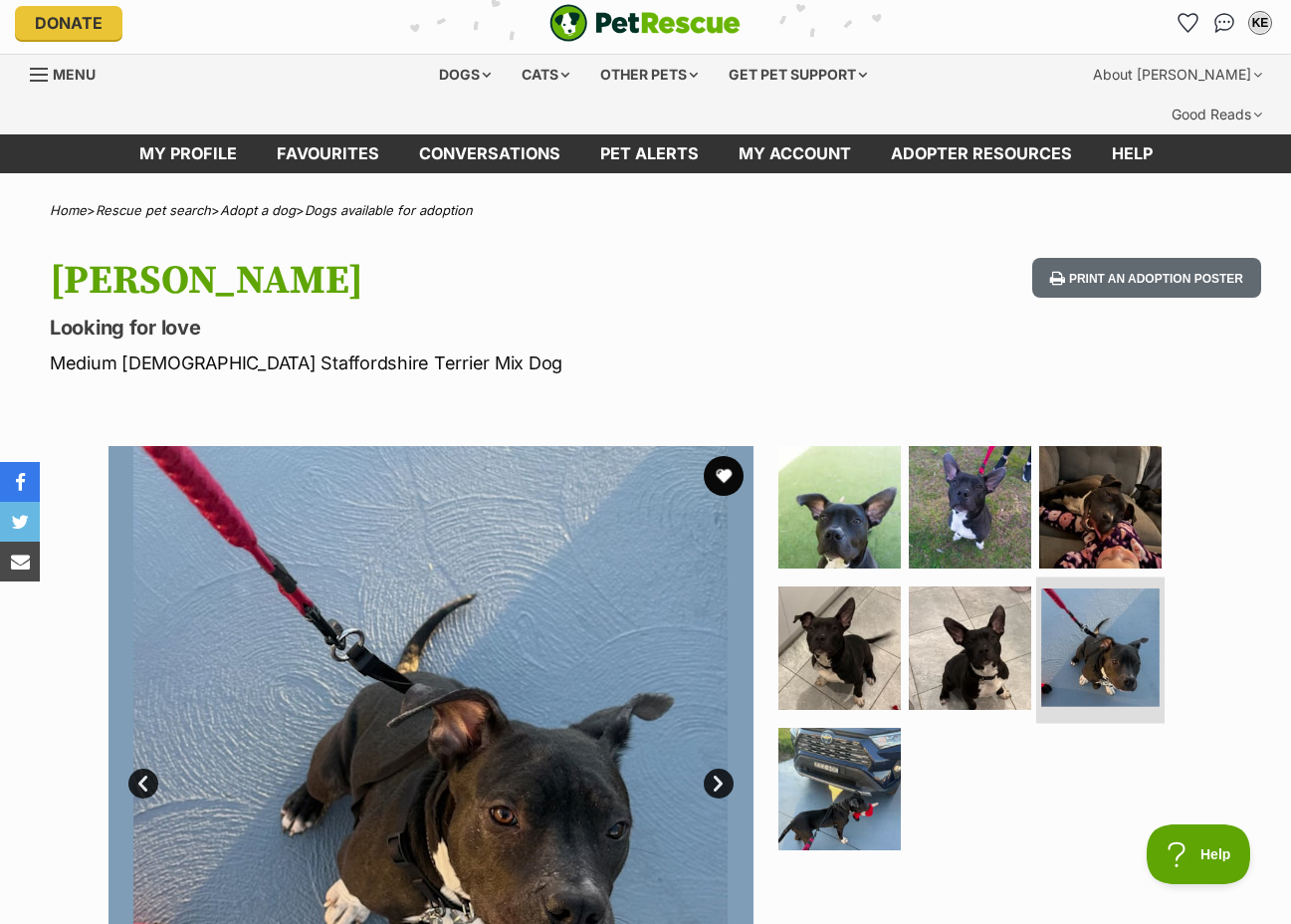
scroll to position [0, 0]
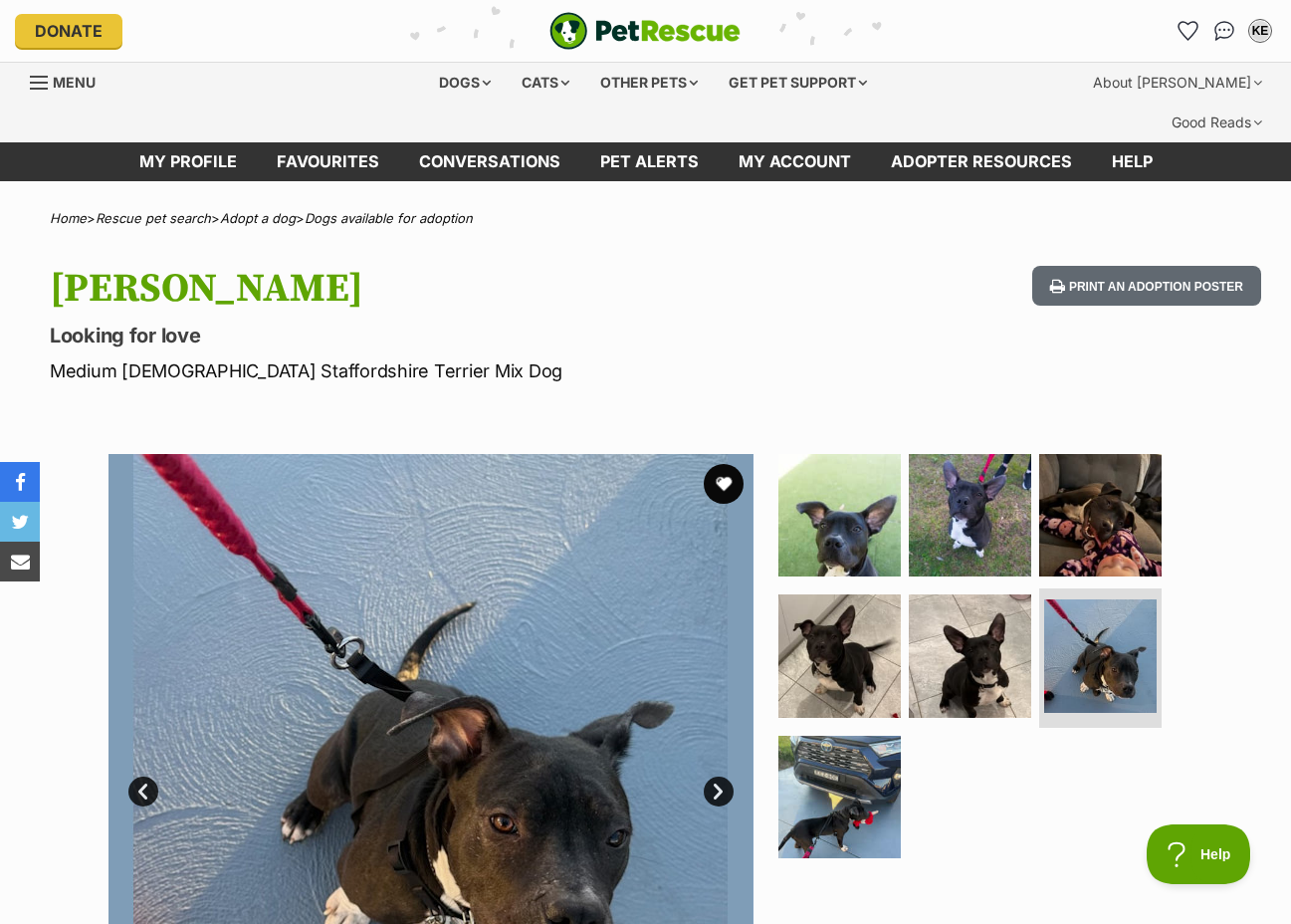
drag, startPoint x: 718, startPoint y: 443, endPoint x: 756, endPoint y: 414, distance: 47.8
click at [718, 464] on button "favourite" at bounding box center [724, 484] width 40 height 40
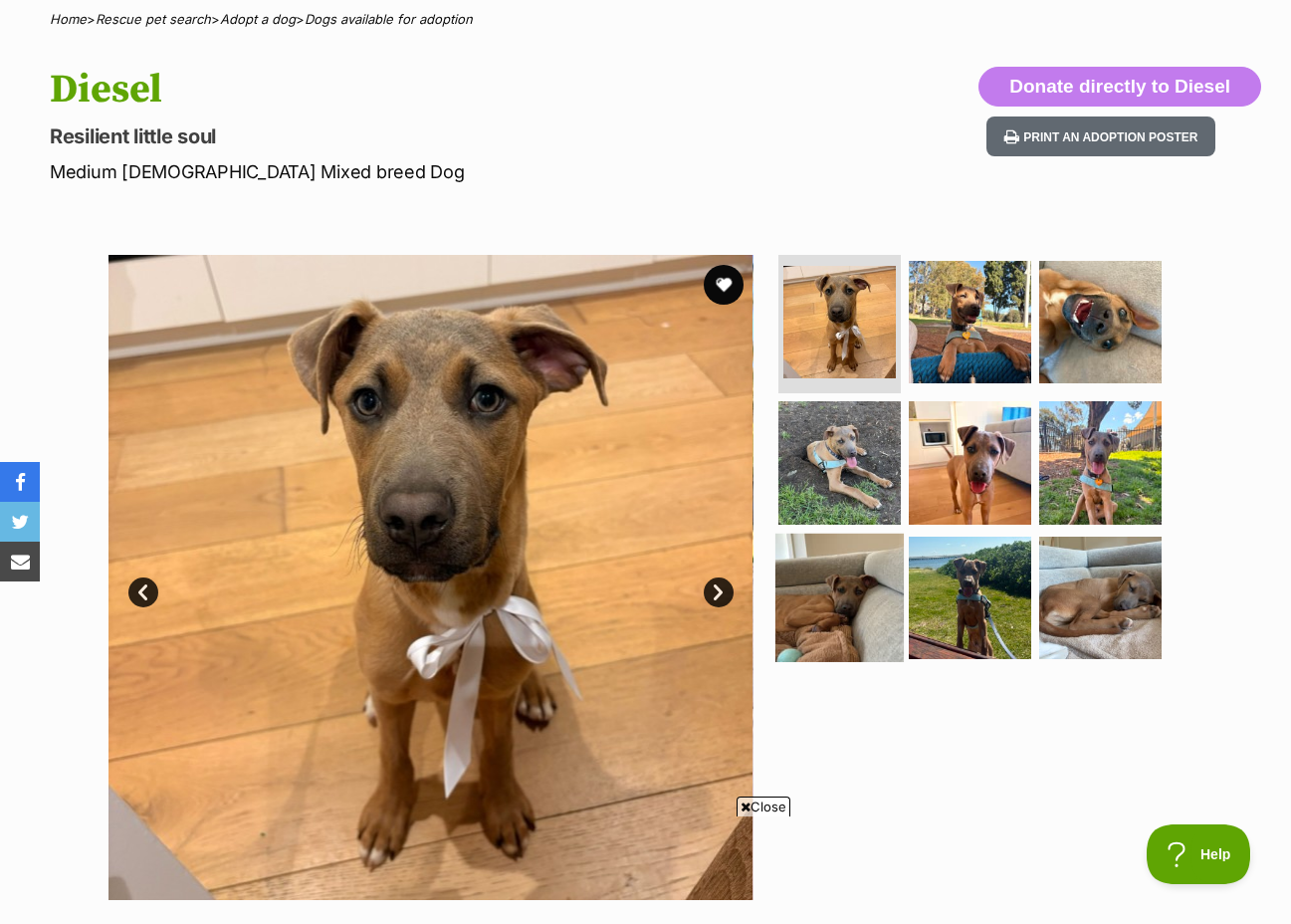
click at [858, 565] on img at bounding box center [839, 598] width 129 height 129
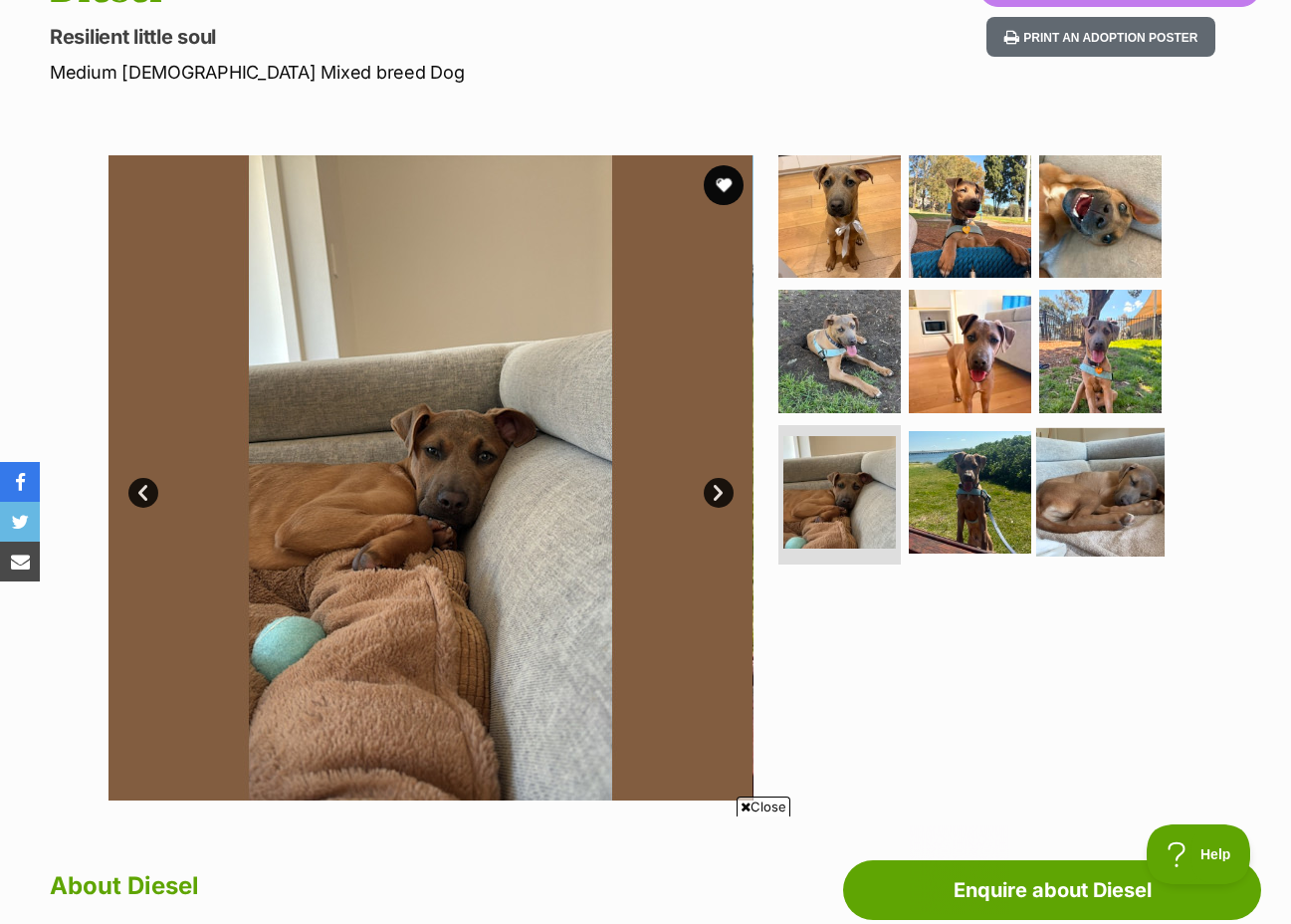
click at [1065, 455] on img at bounding box center [1100, 492] width 129 height 129
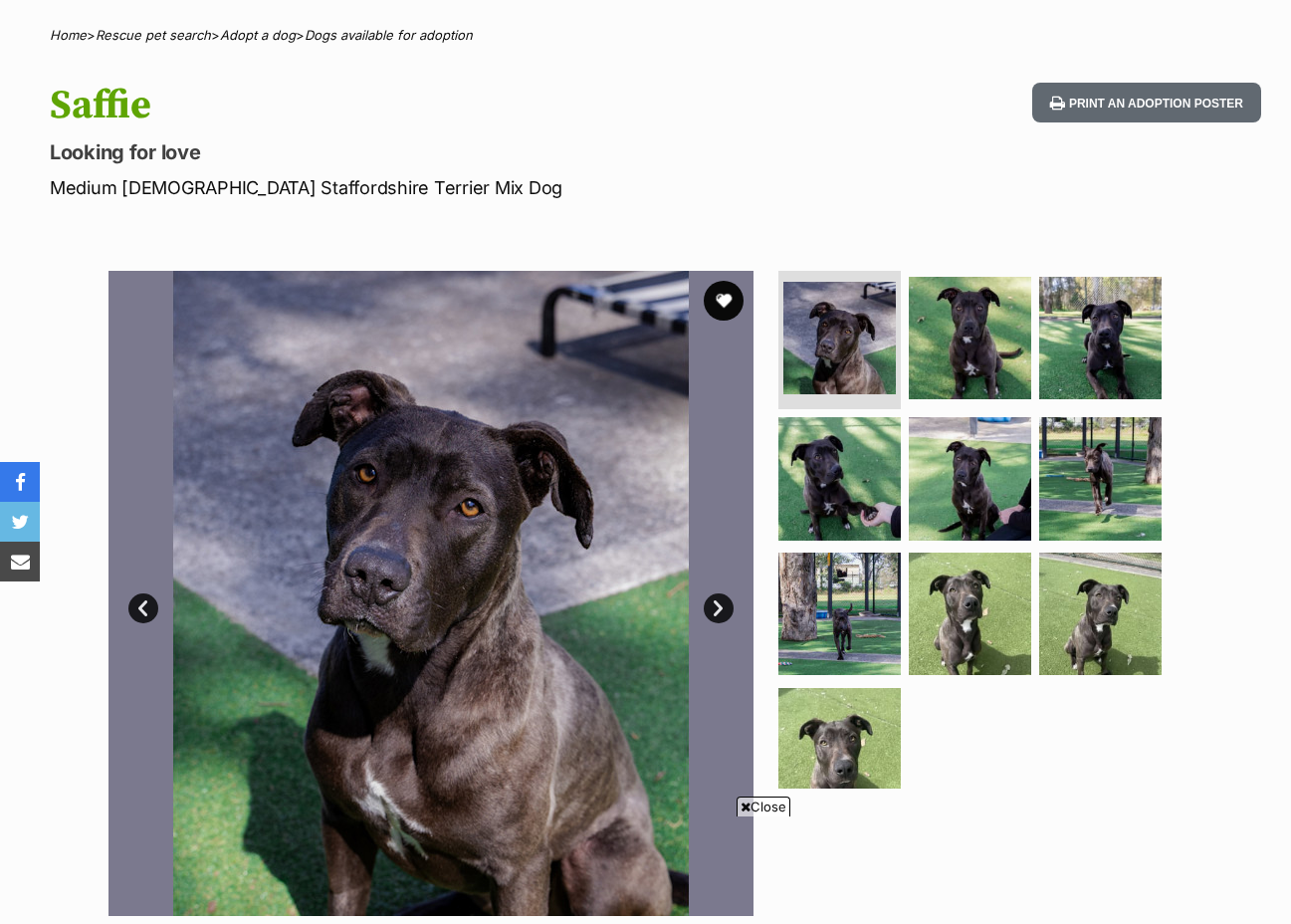
scroll to position [200, 0]
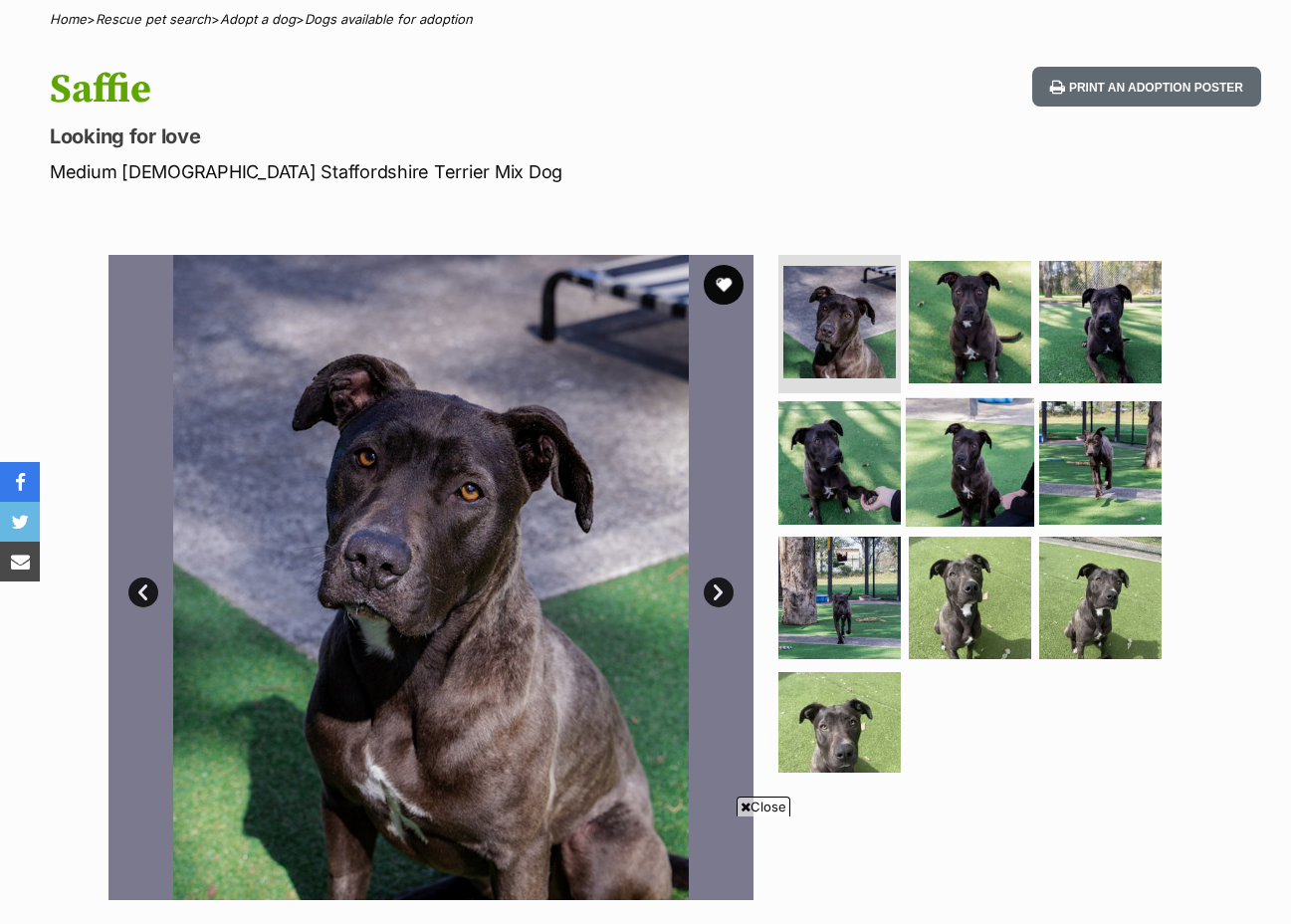
click at [992, 469] on img at bounding box center [970, 462] width 129 height 129
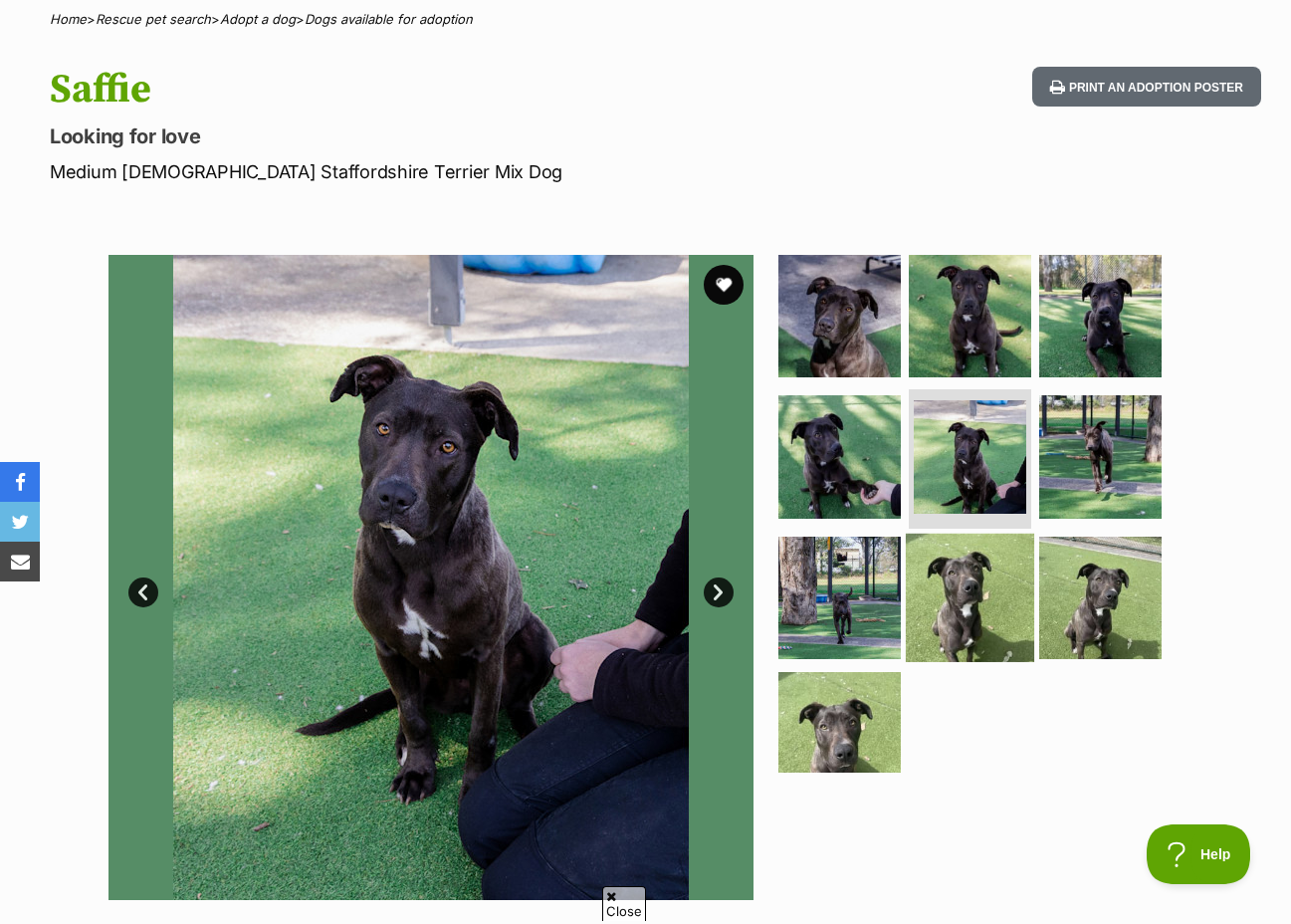
scroll to position [0, 0]
click at [974, 562] on img at bounding box center [970, 598] width 129 height 129
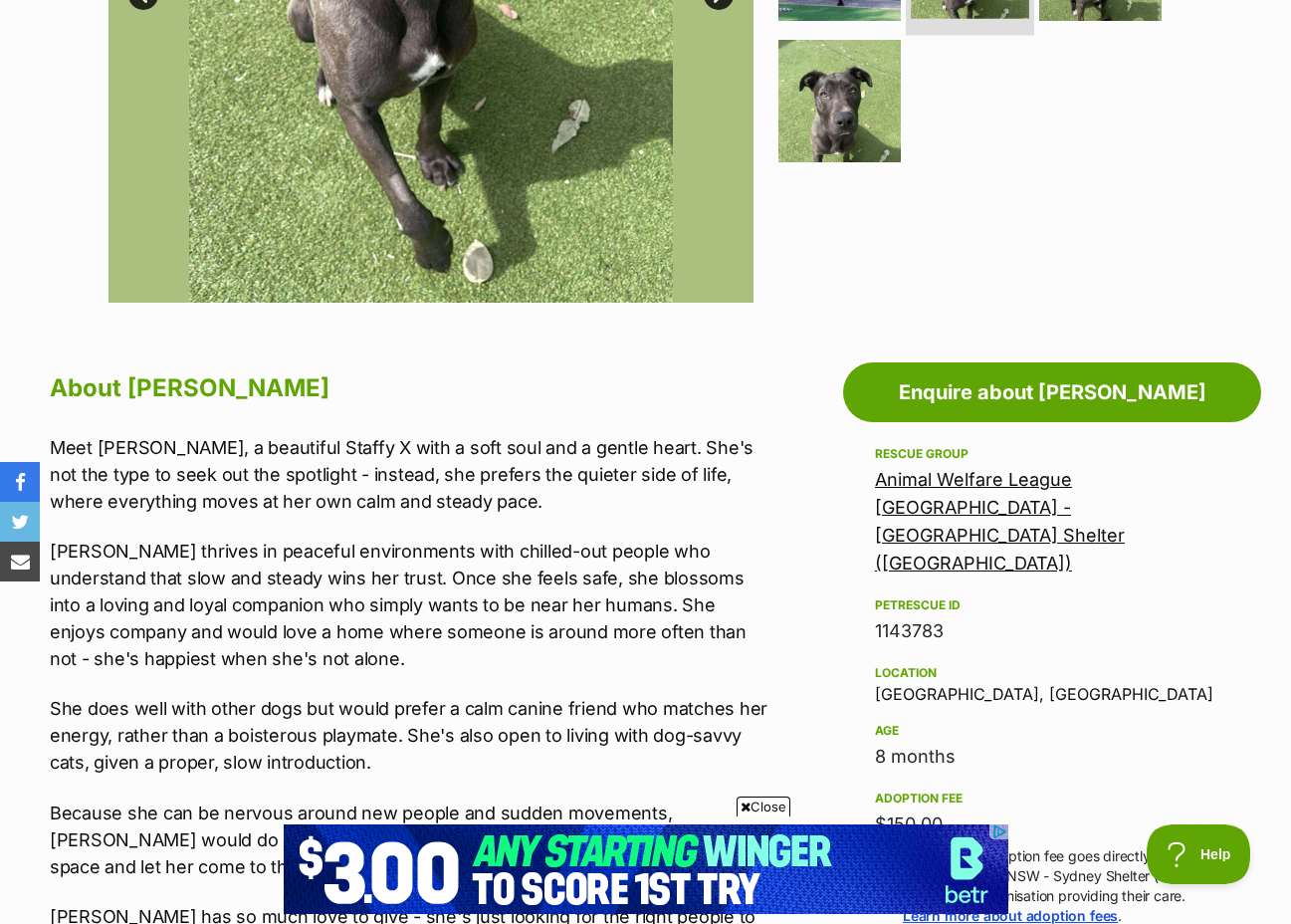
scroll to position [200, 0]
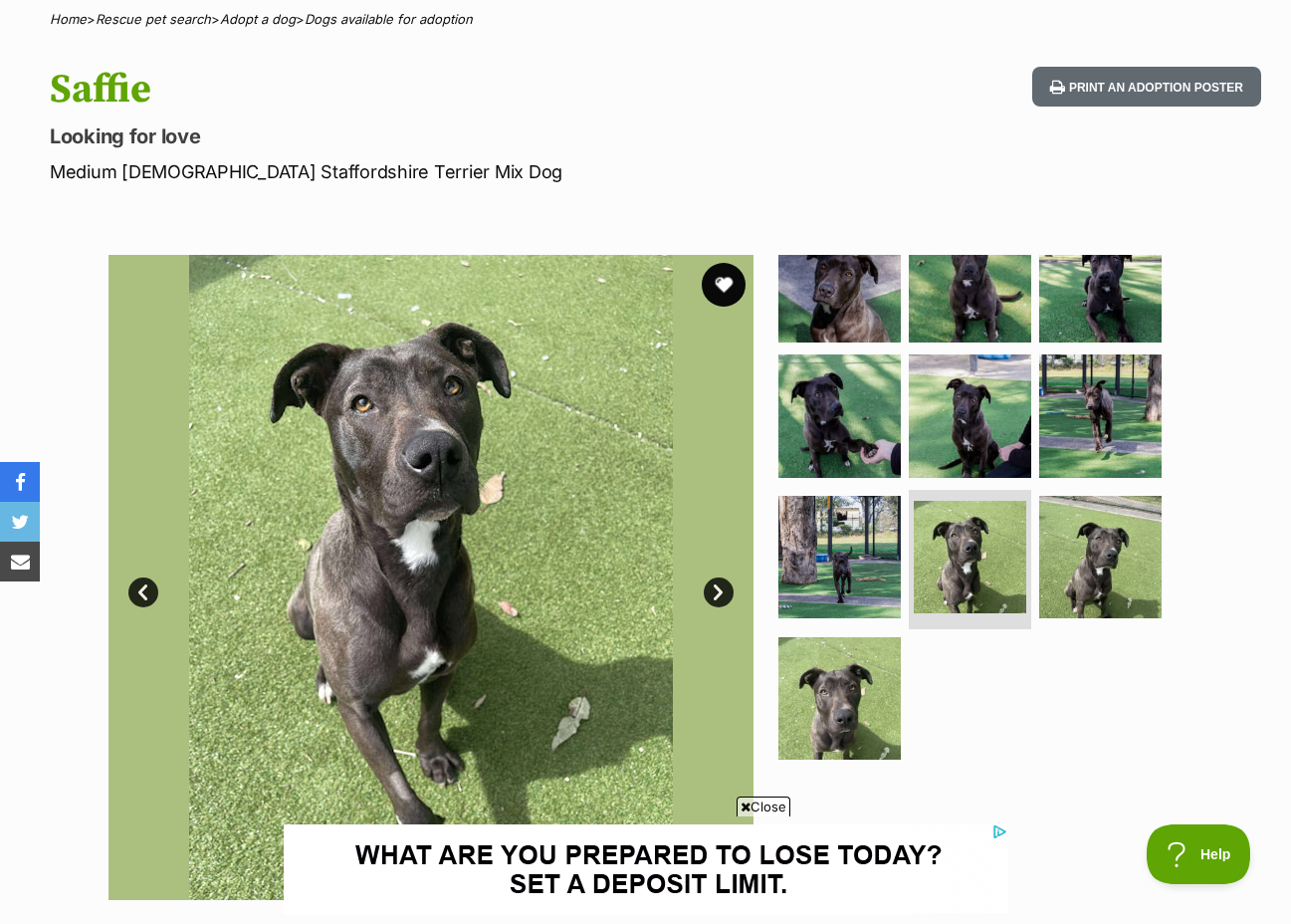
click at [736, 262] on button "favourite" at bounding box center [724, 284] width 44 height 44
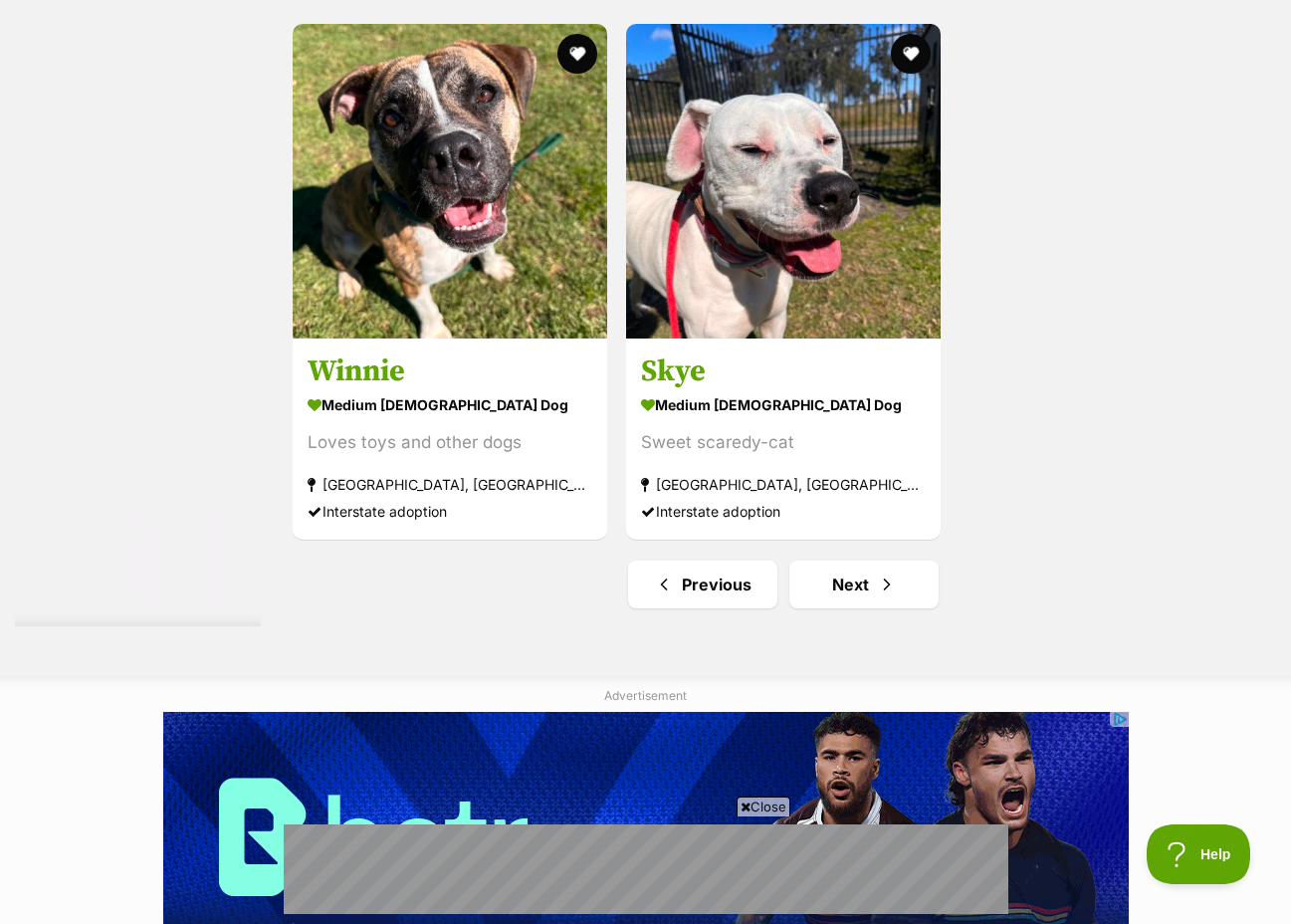
scroll to position [4481, 0]
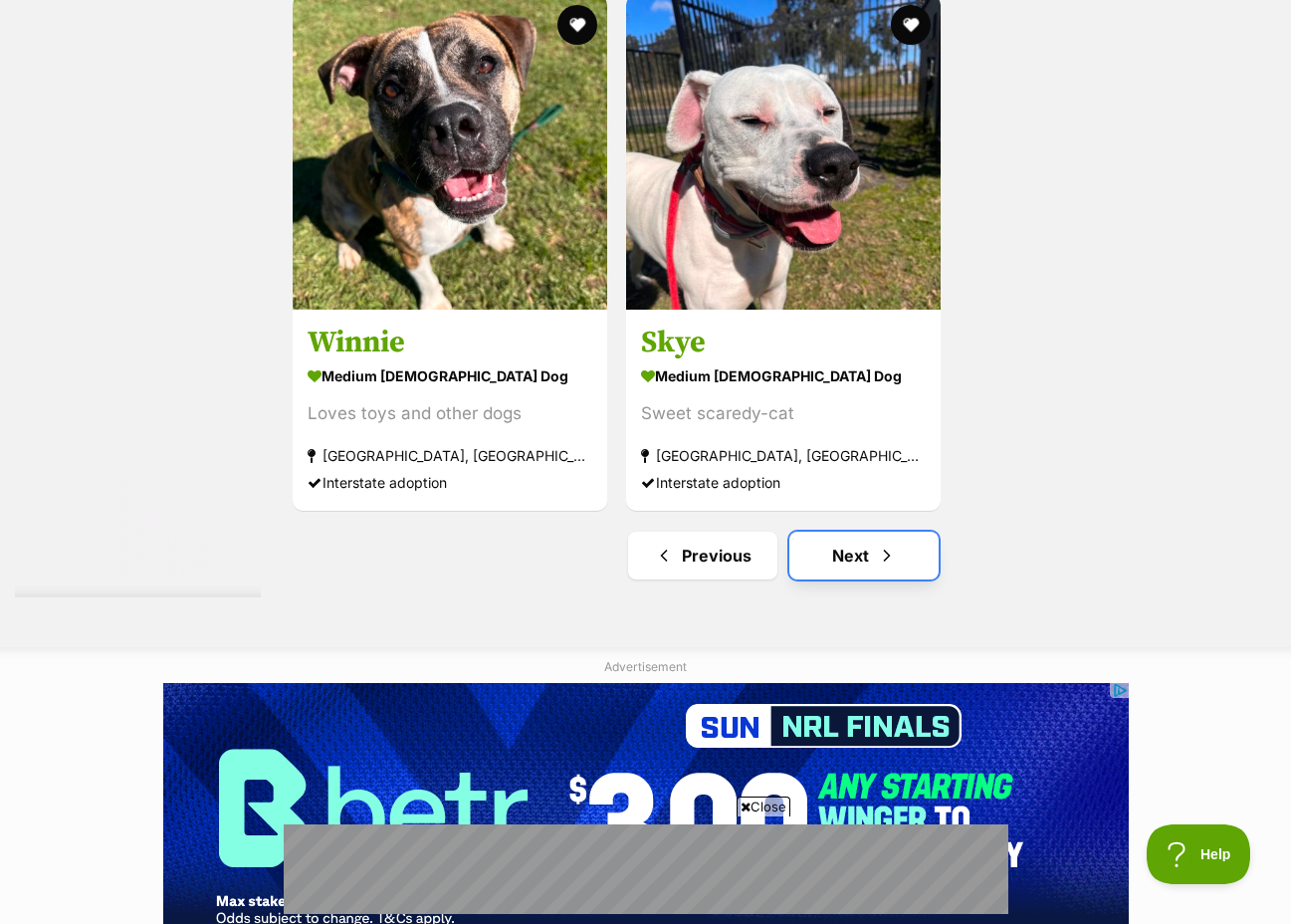
click at [879, 544] on span "Next page" at bounding box center [887, 556] width 20 height 24
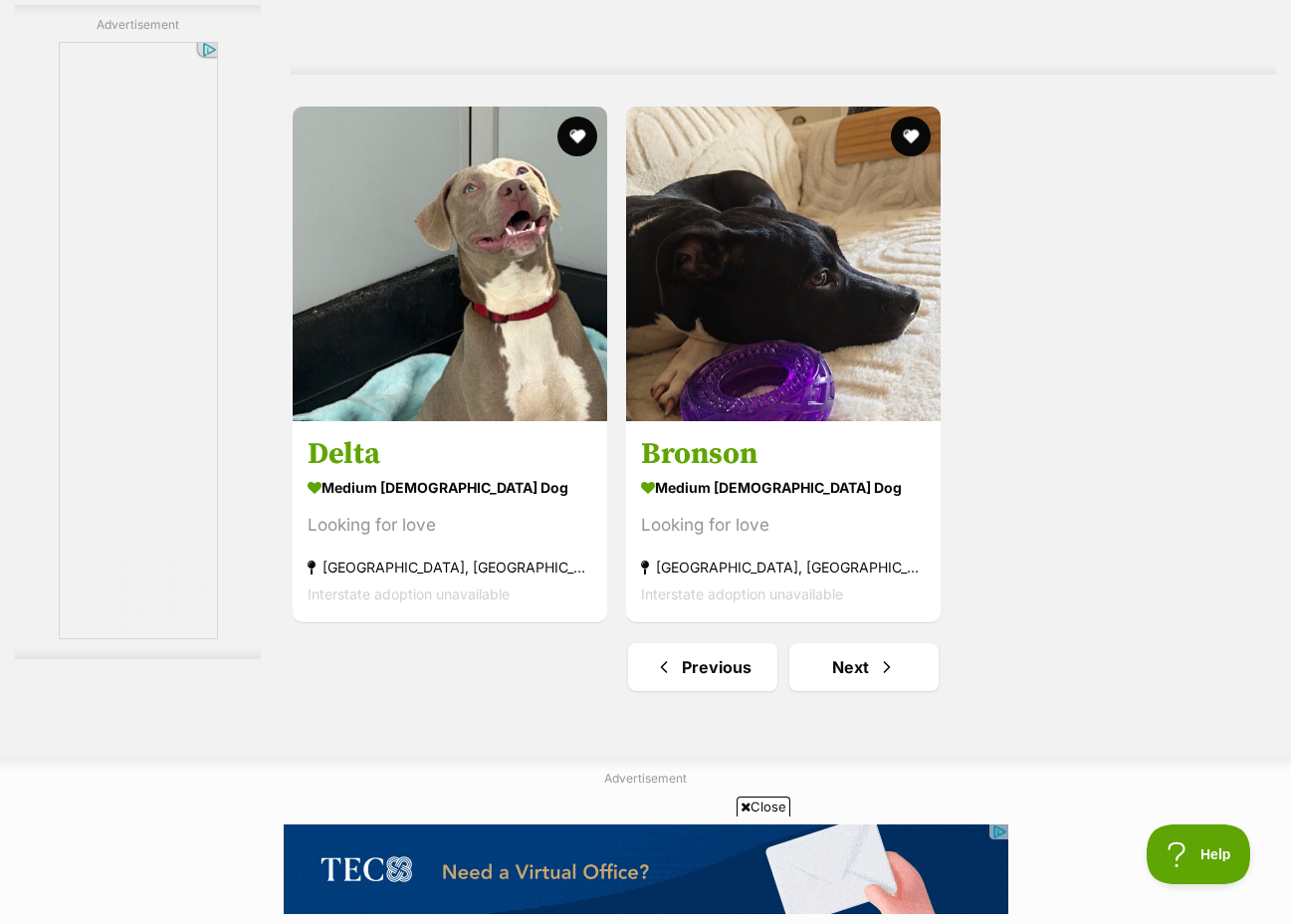
scroll to position [4382, 0]
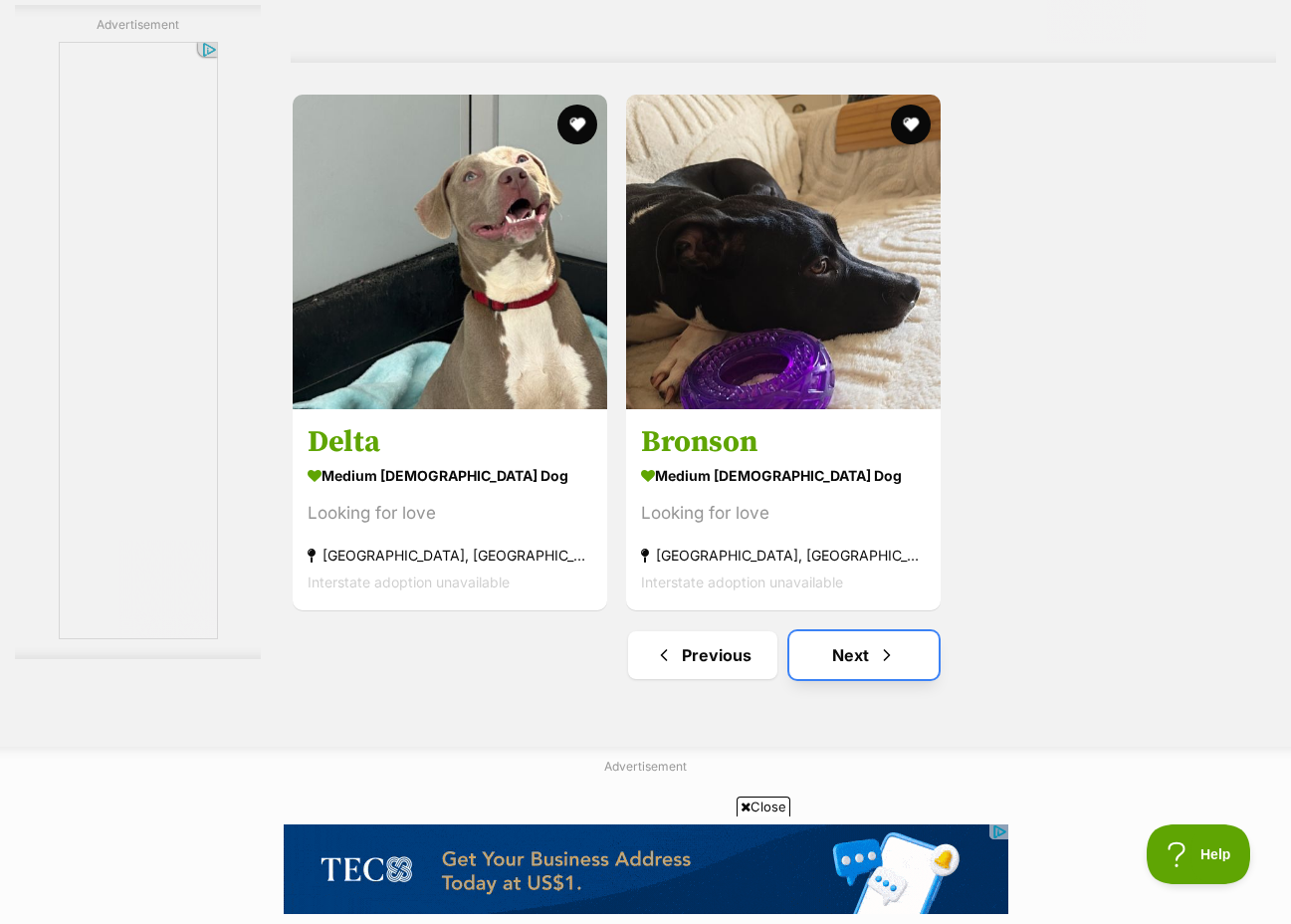
click at [845, 632] on link "Next" at bounding box center [864, 656] width 150 height 48
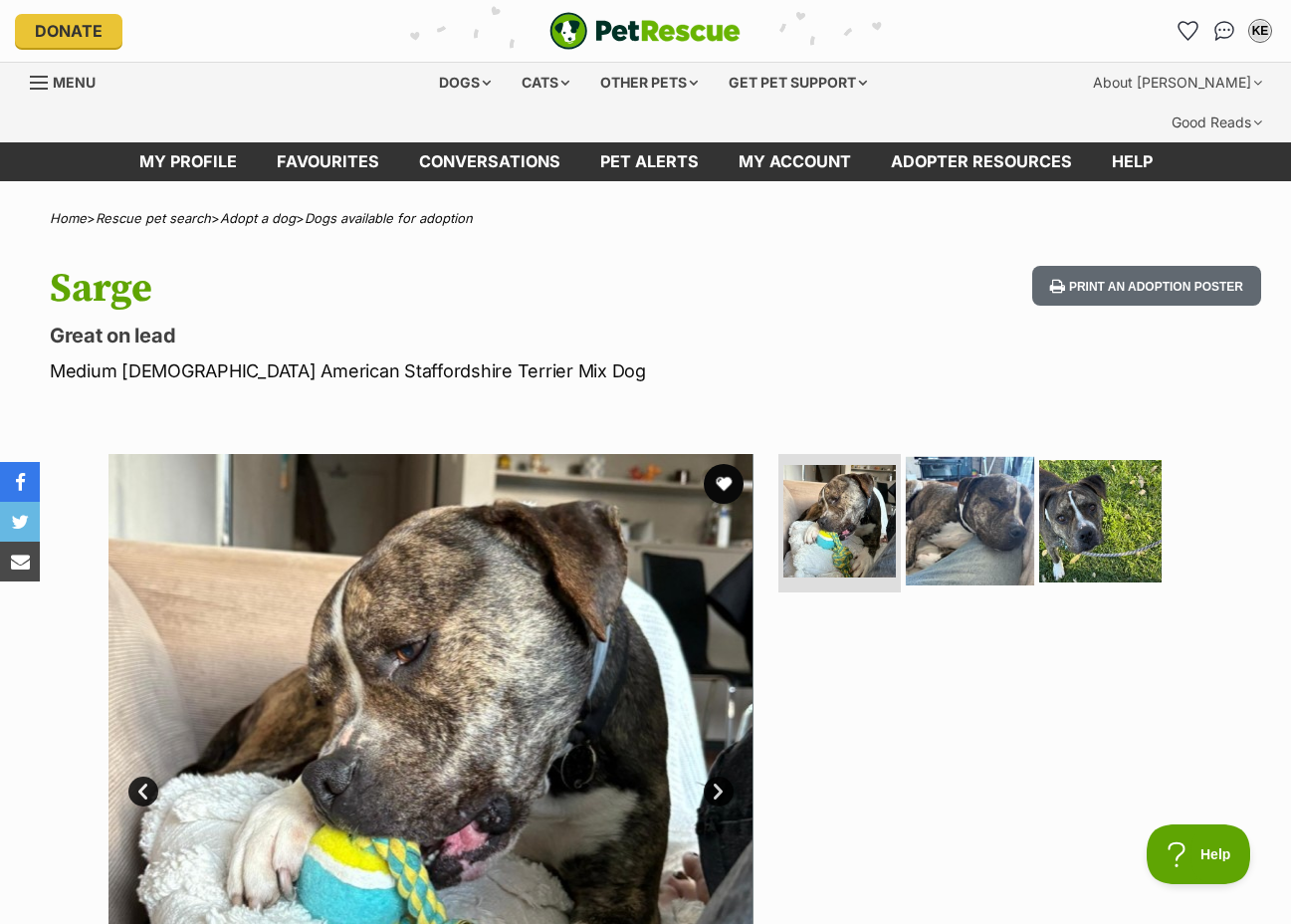
click at [948, 481] on img at bounding box center [970, 520] width 129 height 129
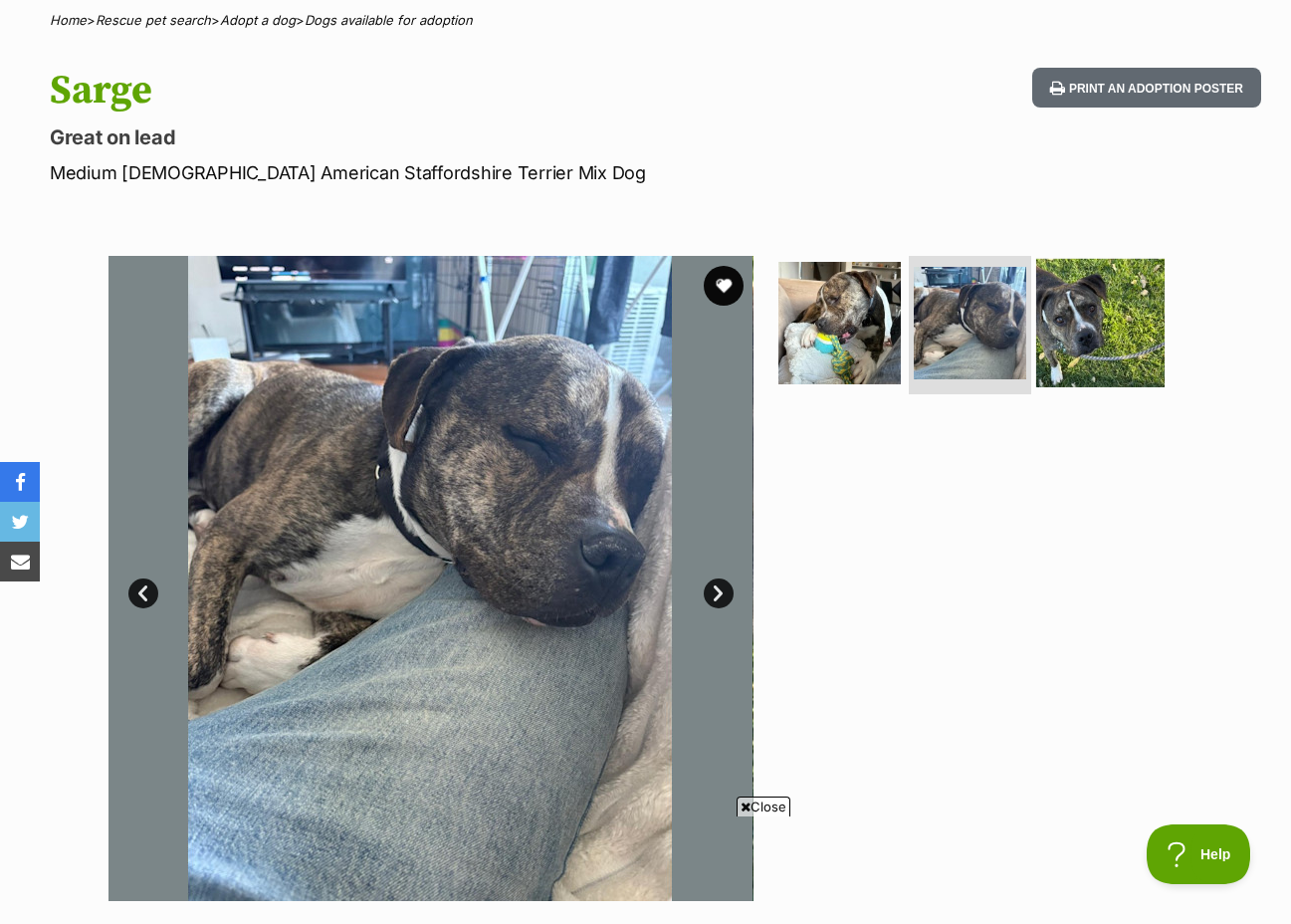
scroll to position [200, 0]
click at [1107, 308] on img at bounding box center [1100, 320] width 129 height 129
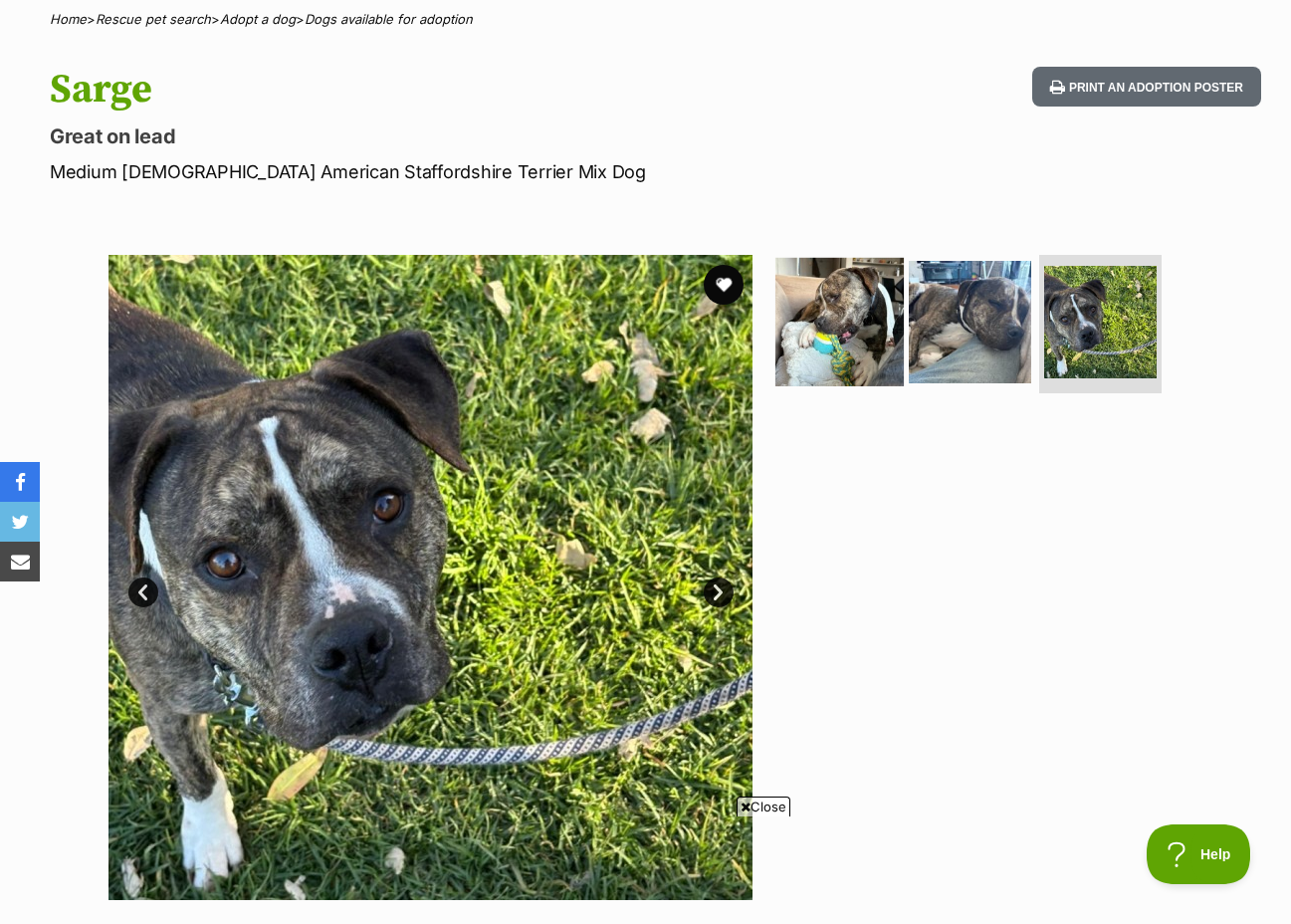
click at [850, 266] on img at bounding box center [839, 320] width 129 height 129
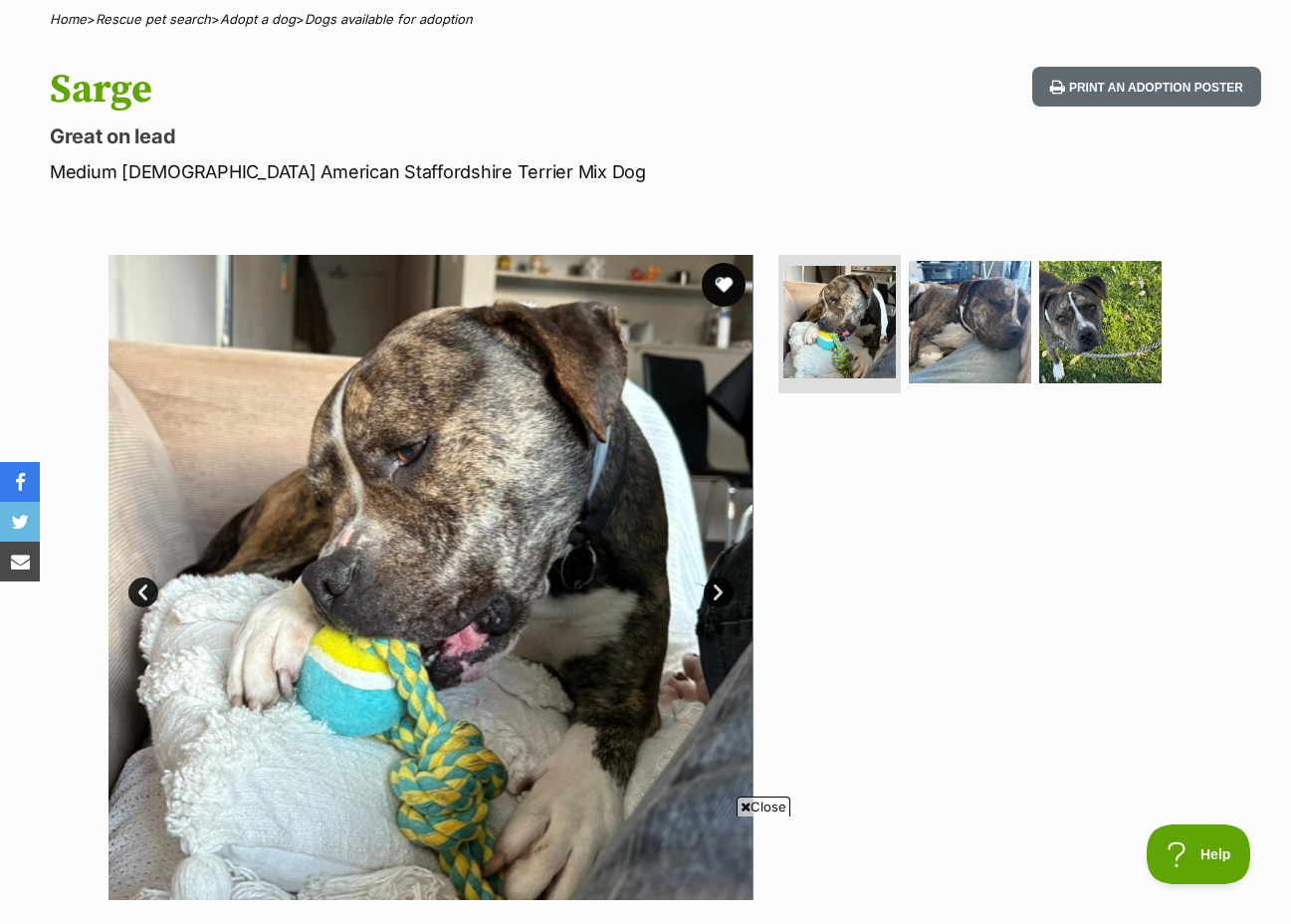
click at [721, 262] on button "favourite" at bounding box center [724, 284] width 44 height 44
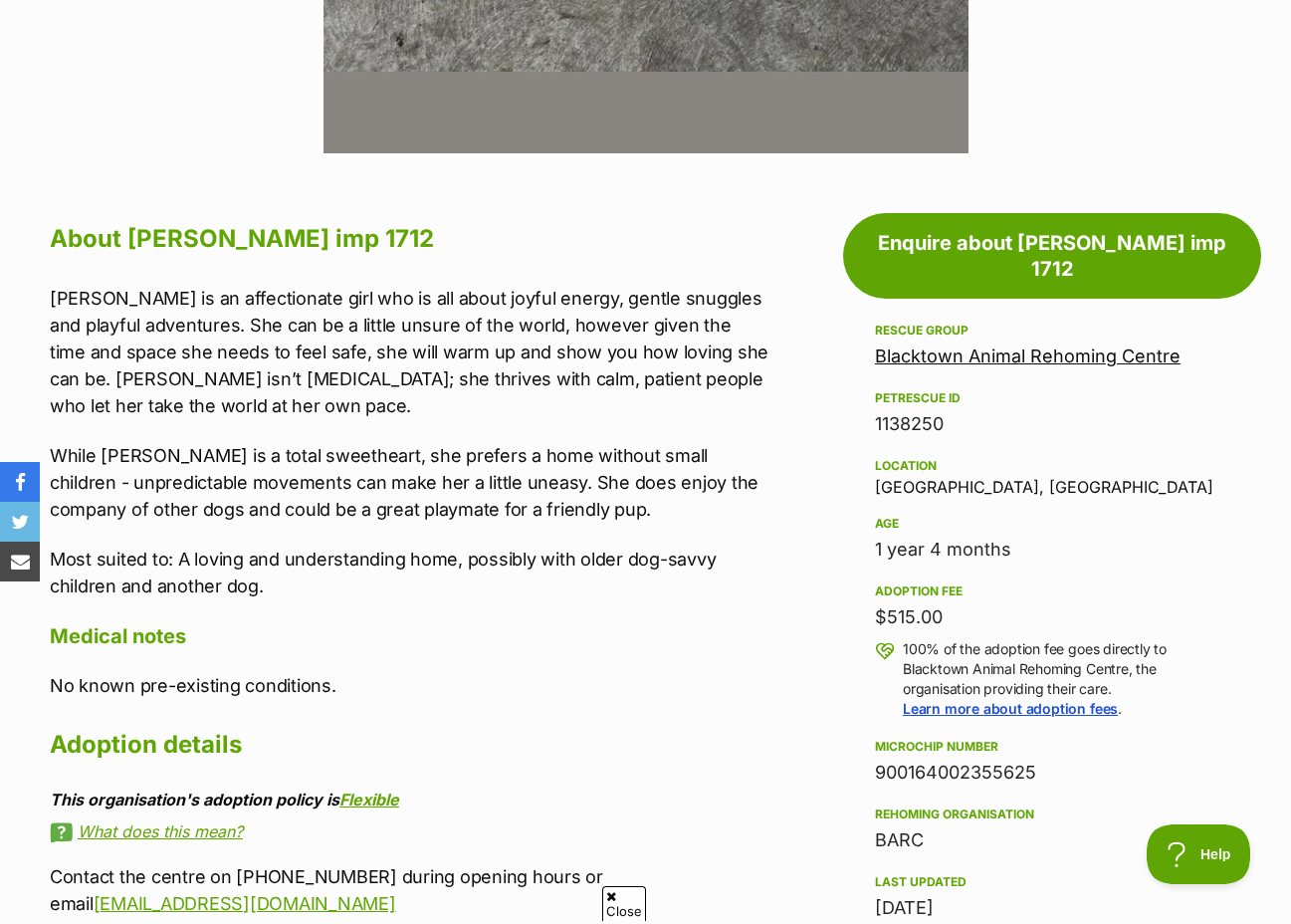
scroll to position [996, 0]
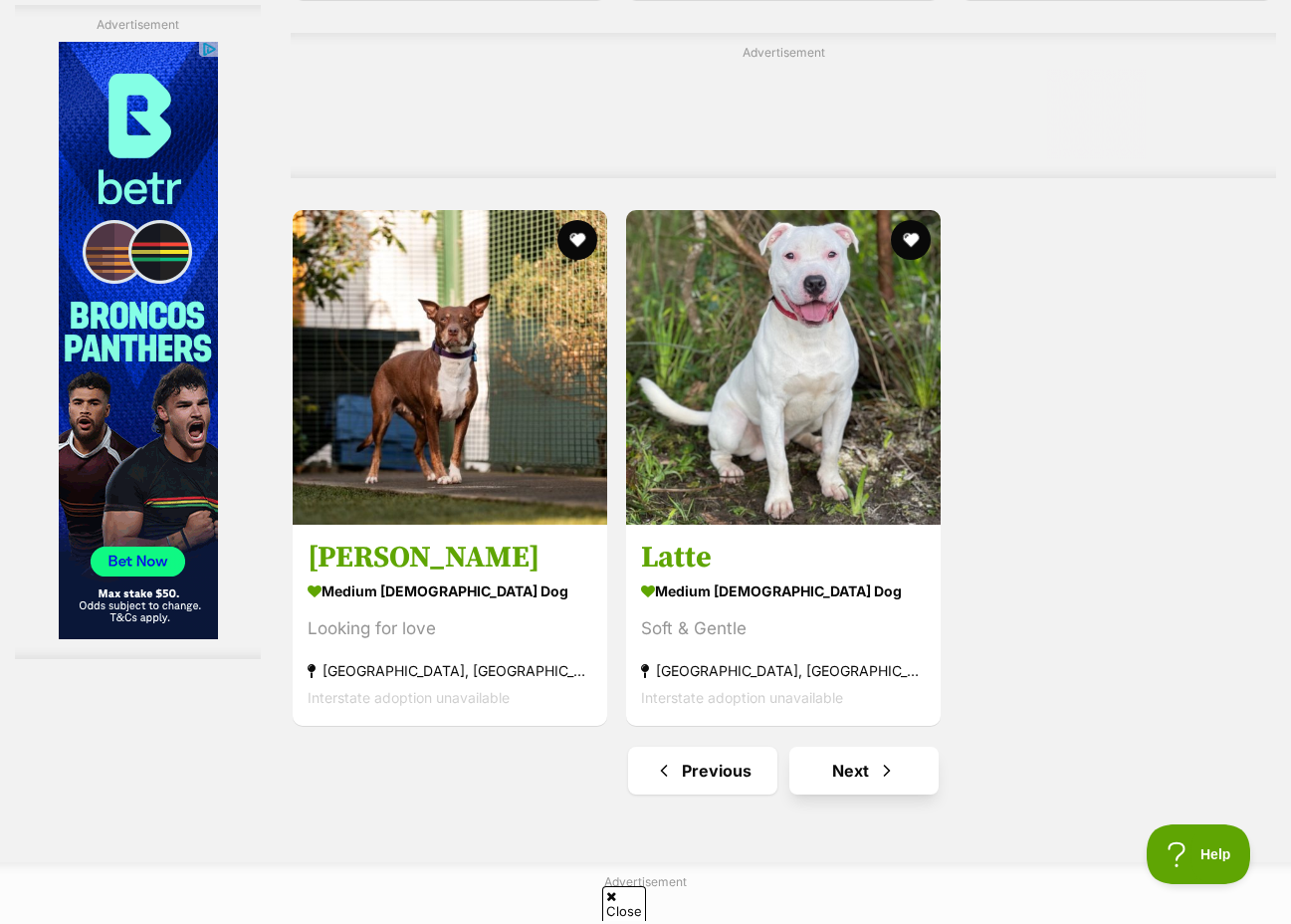
scroll to position [4299, 0]
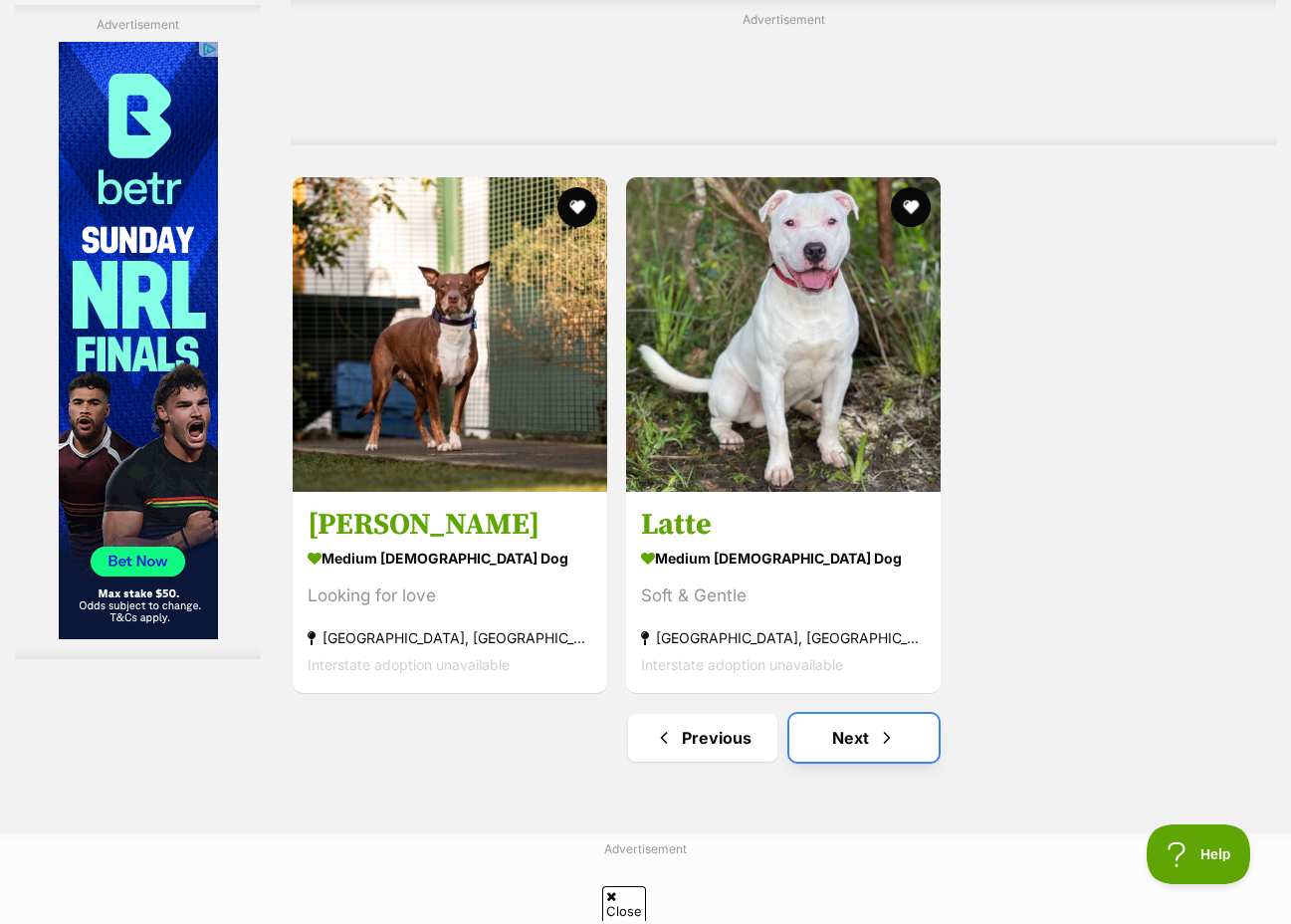
click at [896, 725] on span "Next page" at bounding box center [887, 737] width 20 height 24
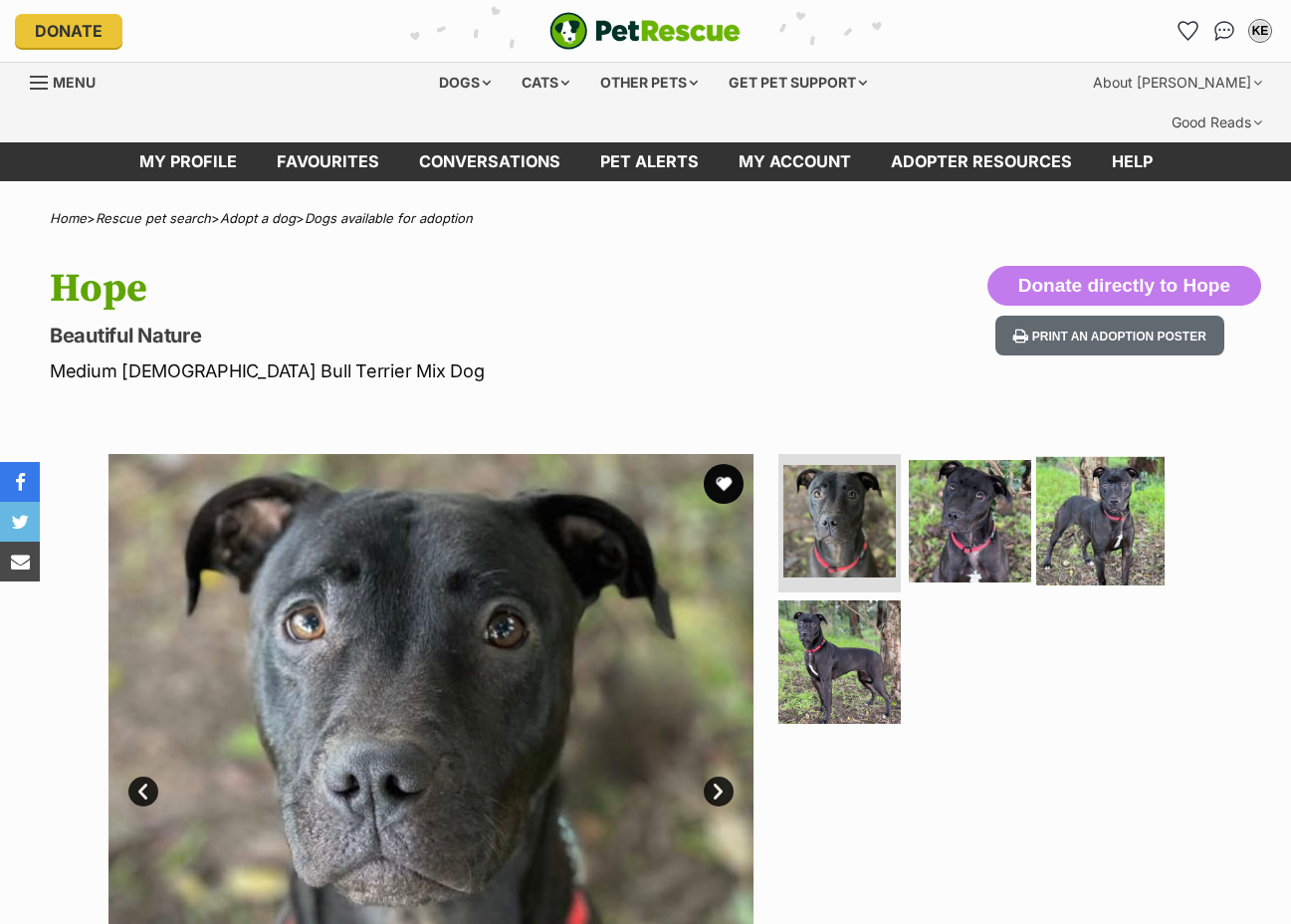
click at [1087, 501] on img at bounding box center [1100, 520] width 129 height 129
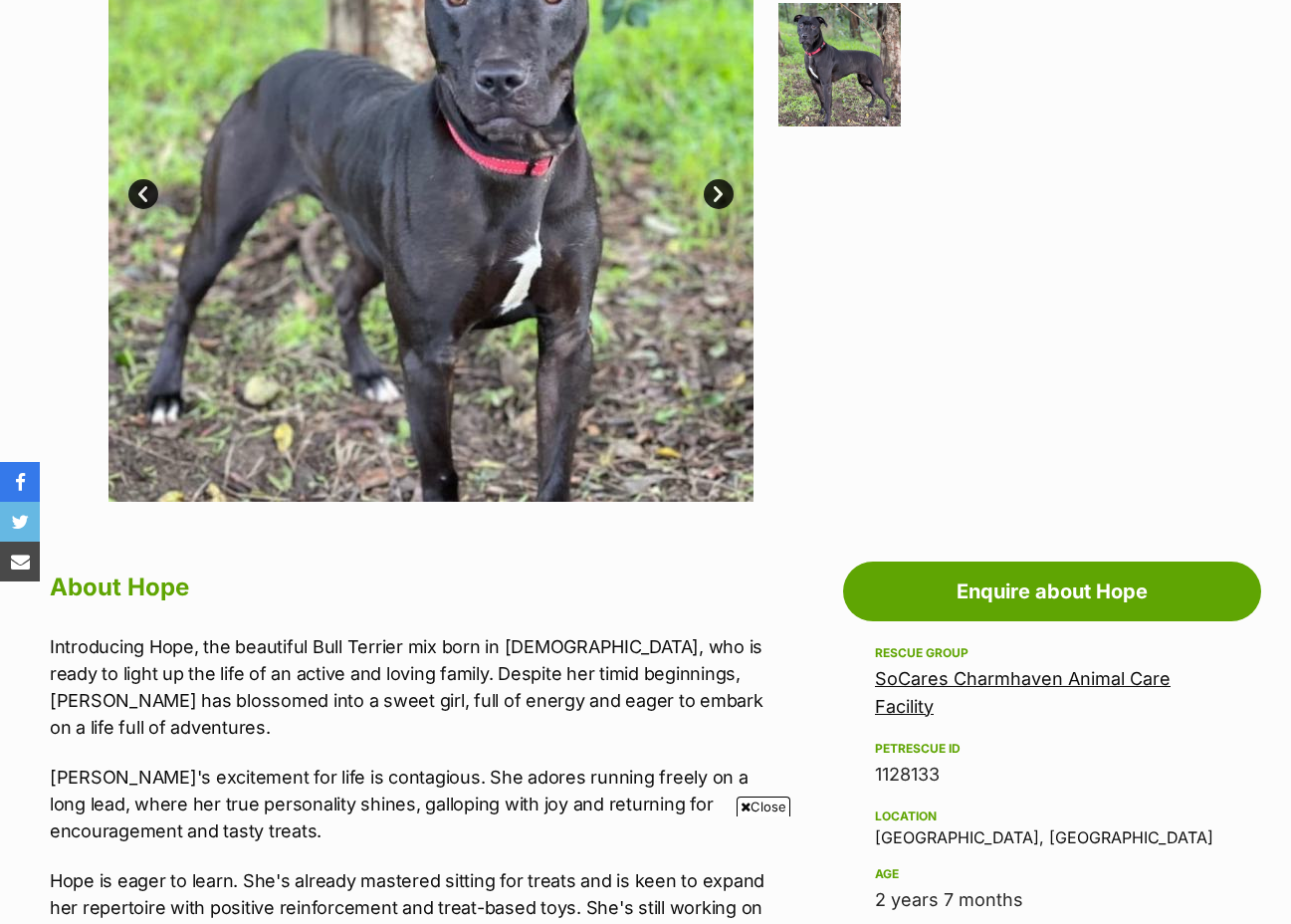
click at [778, 807] on span "Close" at bounding box center [763, 806] width 54 height 20
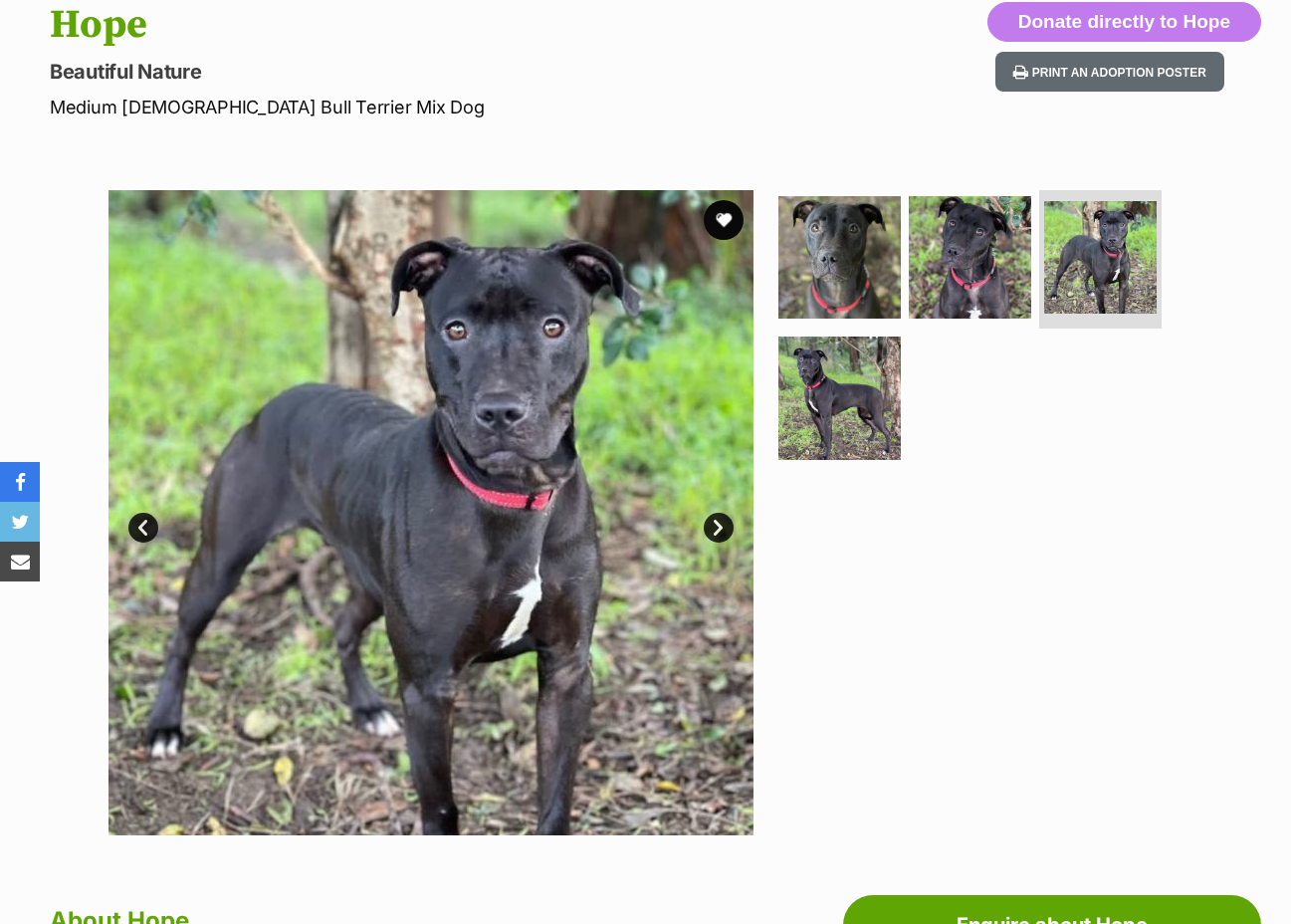
scroll to position [200, 0]
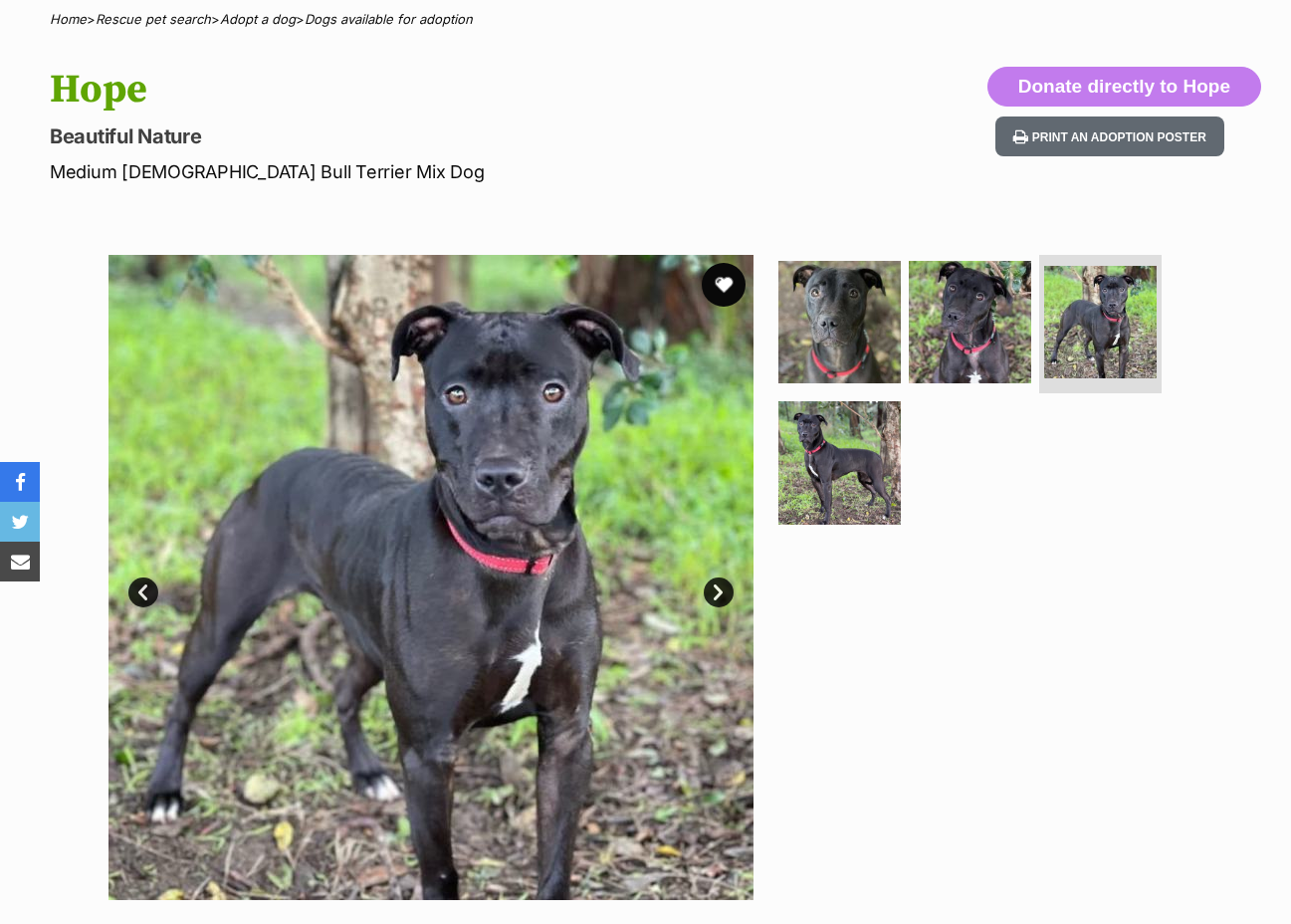
click at [722, 262] on button "favourite" at bounding box center [724, 284] width 44 height 44
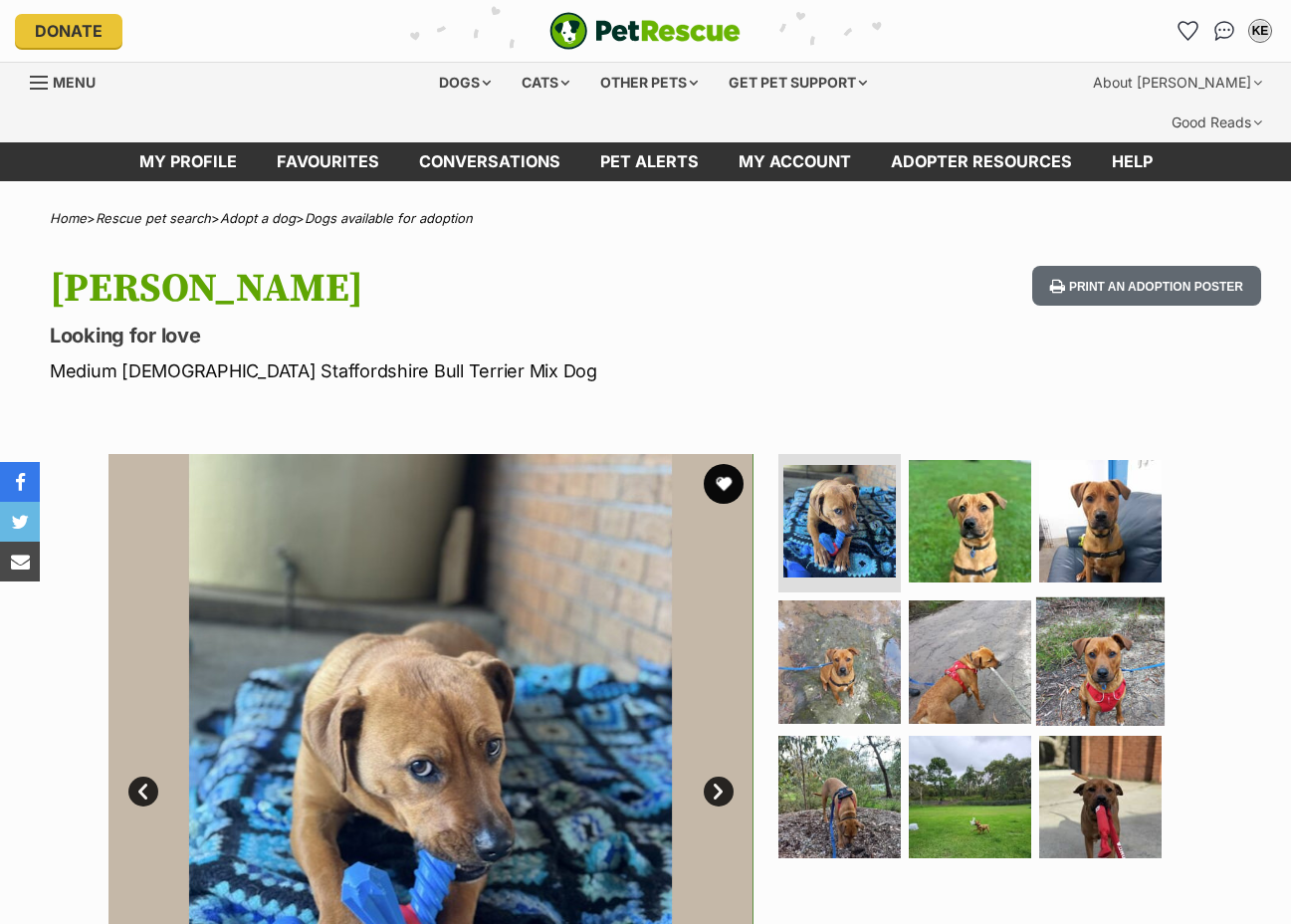
click at [1109, 638] on img at bounding box center [1100, 662] width 129 height 129
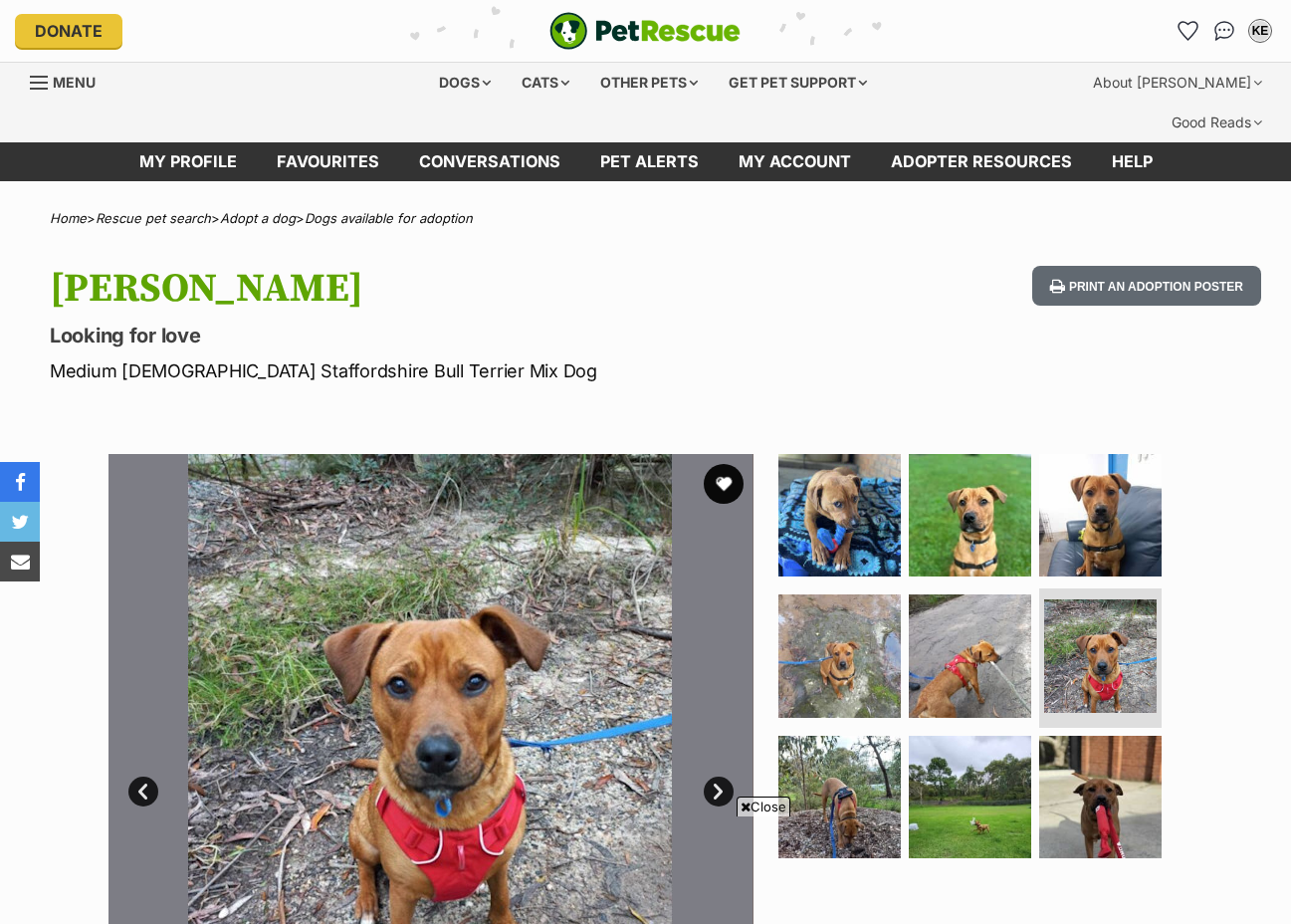
scroll to position [200, 0]
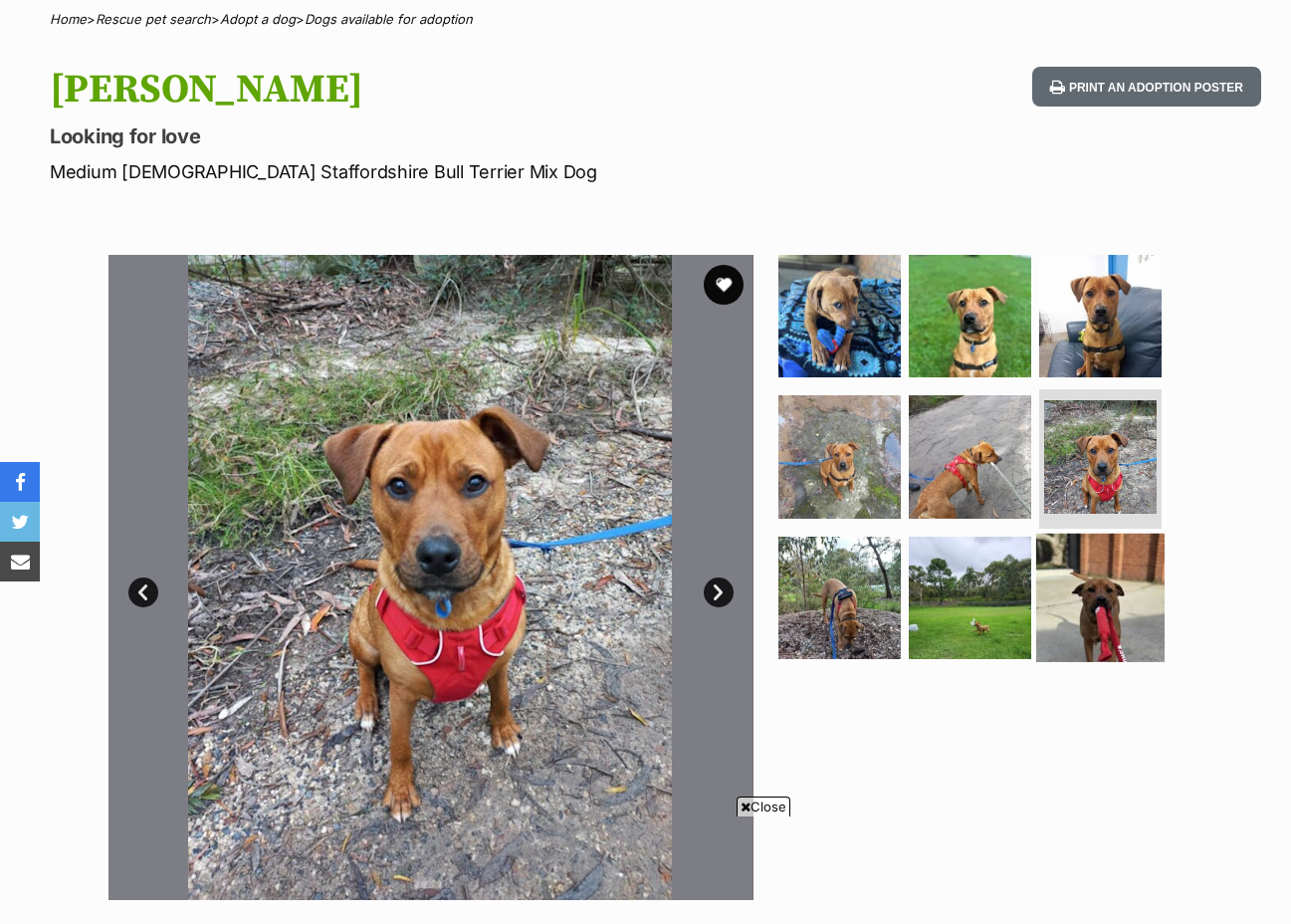
click at [1108, 571] on img at bounding box center [1100, 598] width 129 height 129
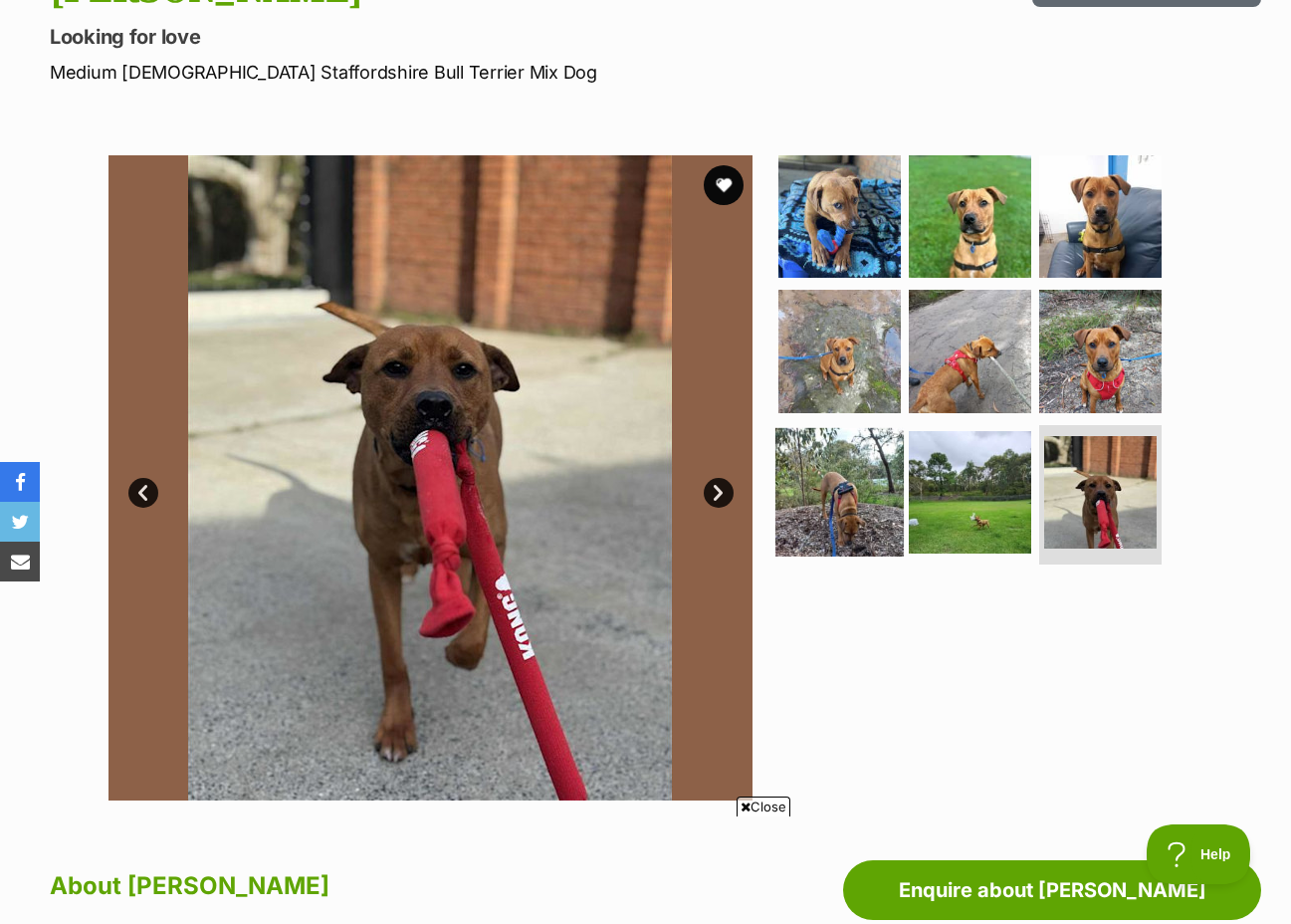
scroll to position [0, 0]
click at [822, 470] on img at bounding box center [839, 492] width 129 height 129
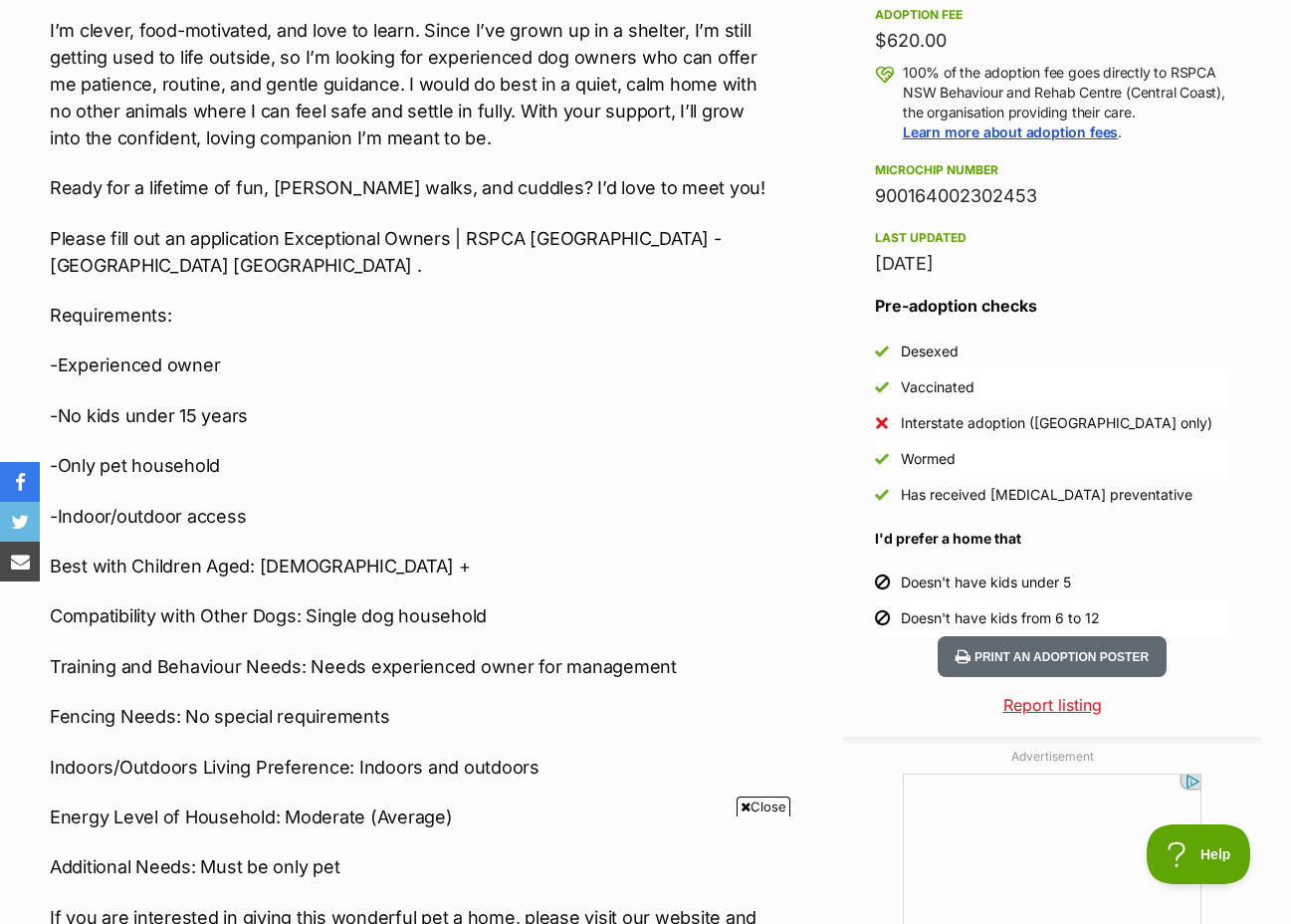
scroll to position [1594, 0]
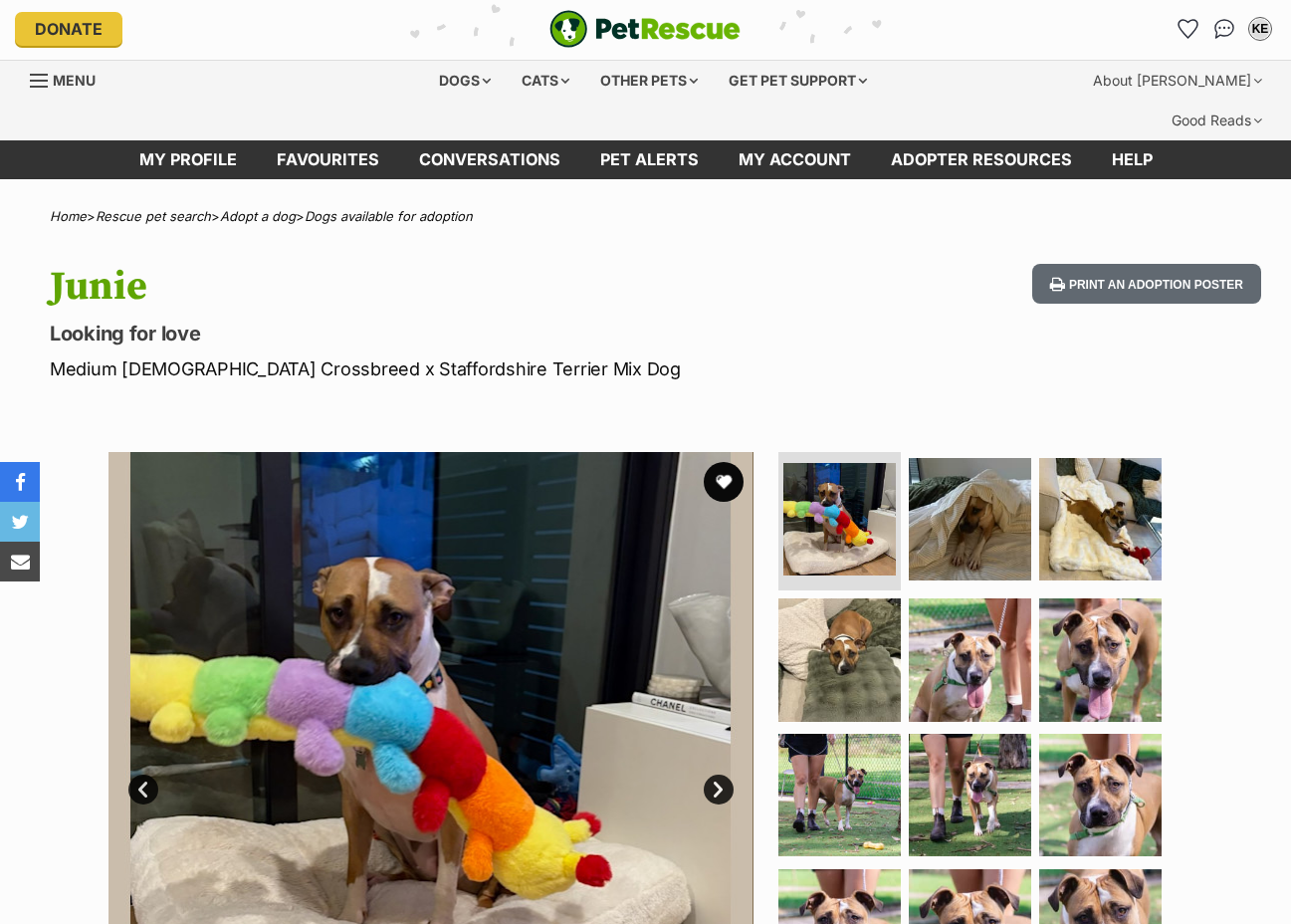
scroll to position [200, 0]
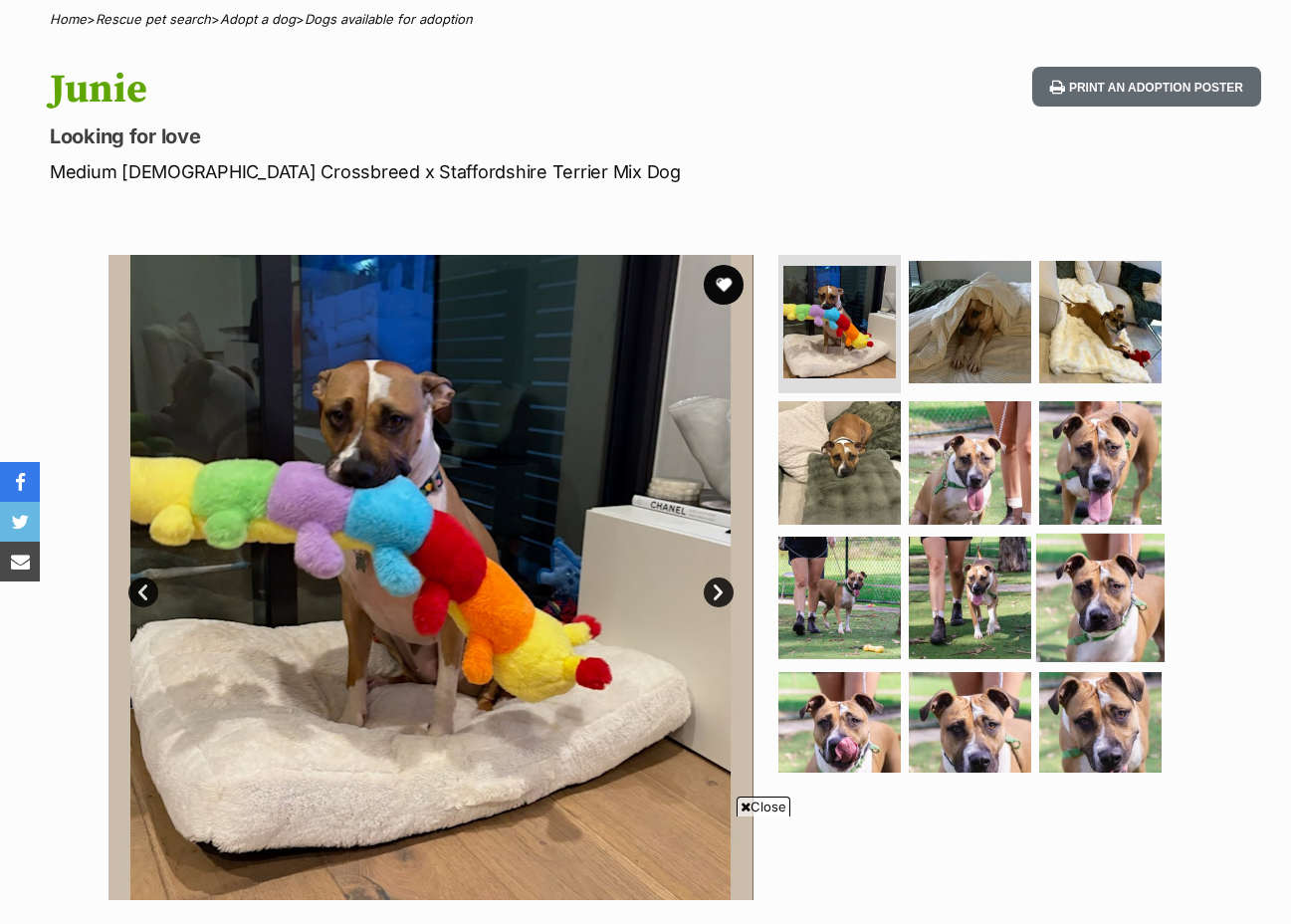
click at [1109, 563] on img at bounding box center [1100, 598] width 129 height 129
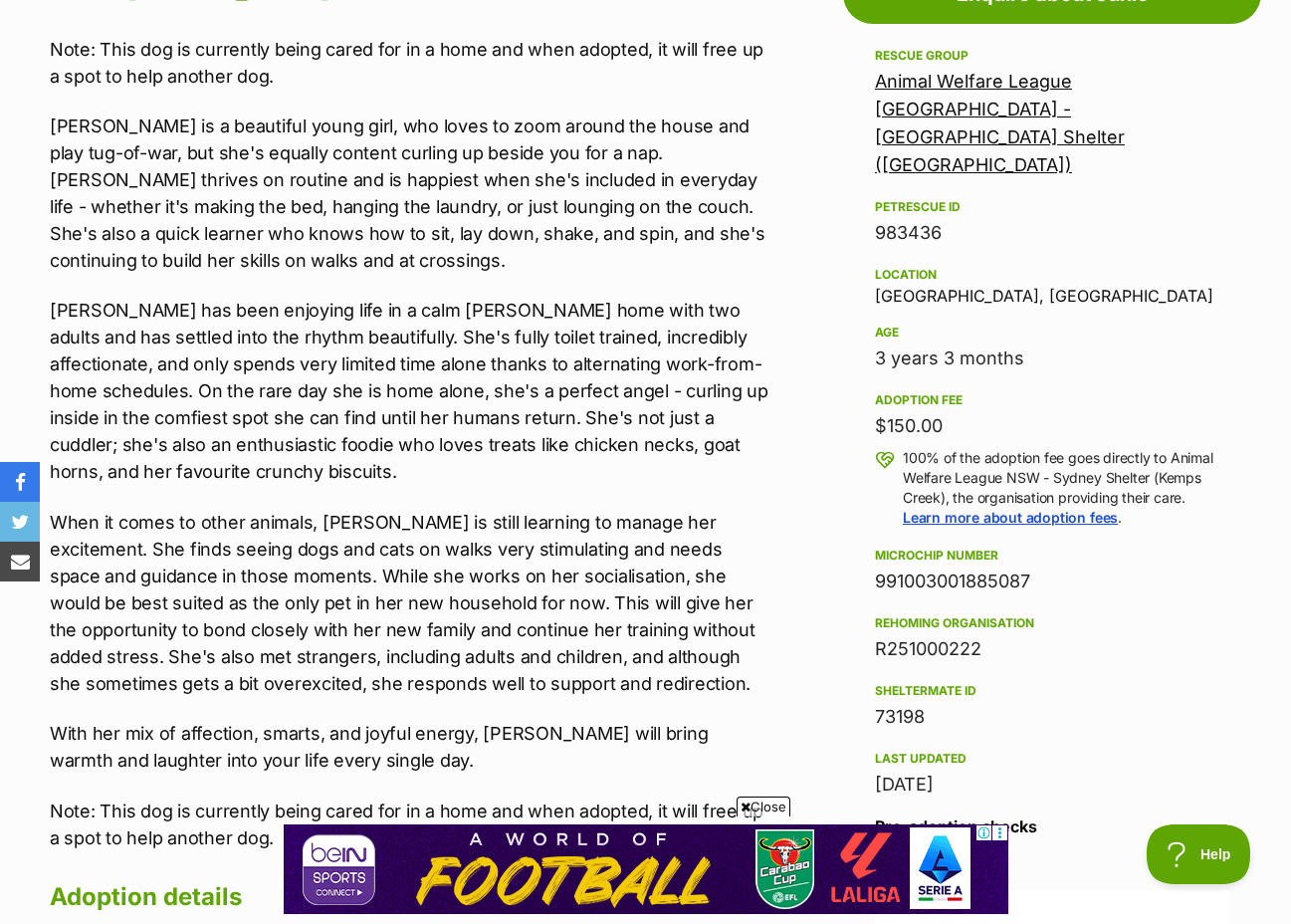
scroll to position [1294, 0]
